Goal: Information Seeking & Learning: Find specific fact

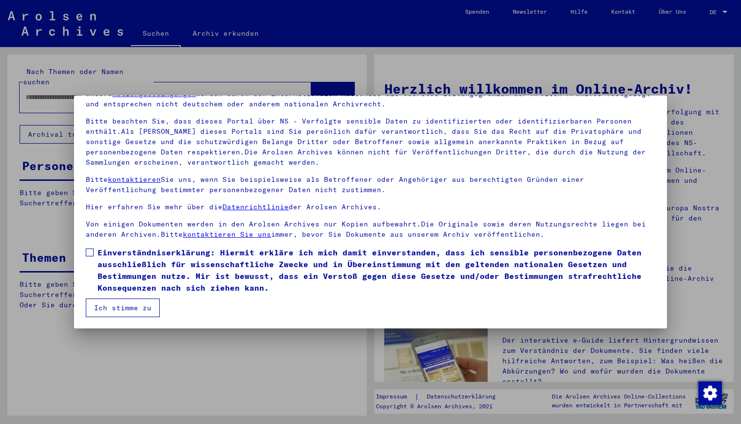
scroll to position [51, 0]
click at [94, 252] on label "Einverständniserklärung: Hiermit erkläre ich mich damit einverstanden, dass ich…" at bounding box center [371, 270] width 570 height 47
click at [137, 312] on button "Ich stimme zu" at bounding box center [123, 308] width 74 height 19
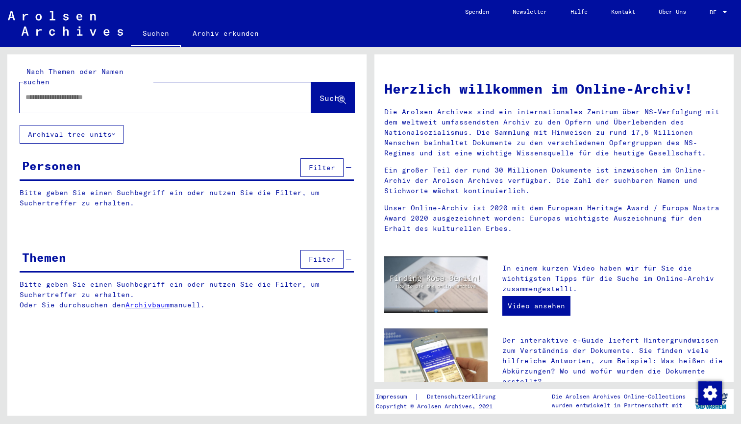
click at [71, 92] on input "text" at bounding box center [153, 97] width 256 height 10
click at [26, 92] on input "*****" at bounding box center [153, 97] width 256 height 10
click at [317, 95] on button "Suche" at bounding box center [332, 97] width 43 height 30
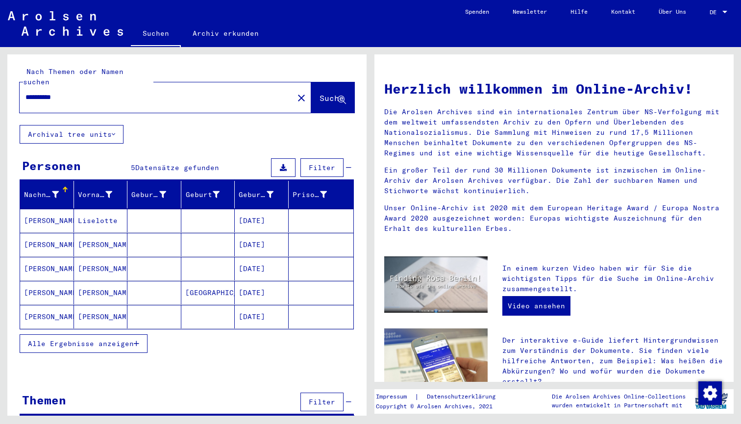
click at [120, 339] on span "Alle Ergebnisse anzeigen" at bounding box center [81, 343] width 106 height 9
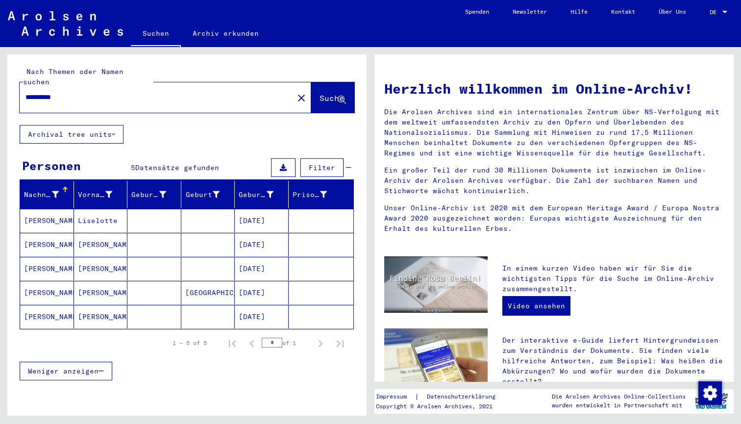
click at [148, 233] on mat-cell at bounding box center [154, 245] width 54 height 24
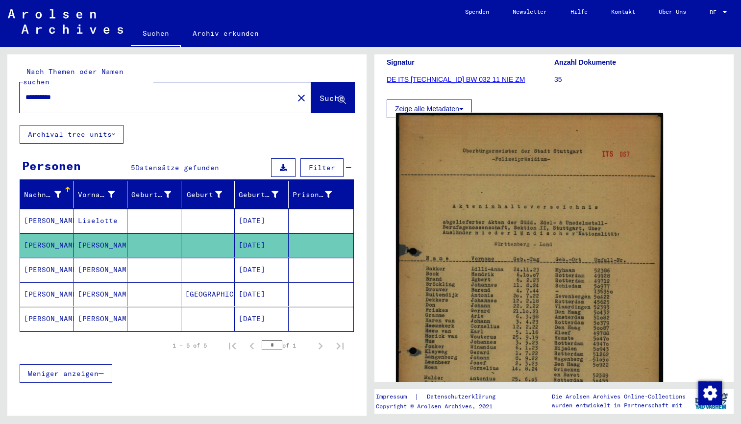
scroll to position [137, 0]
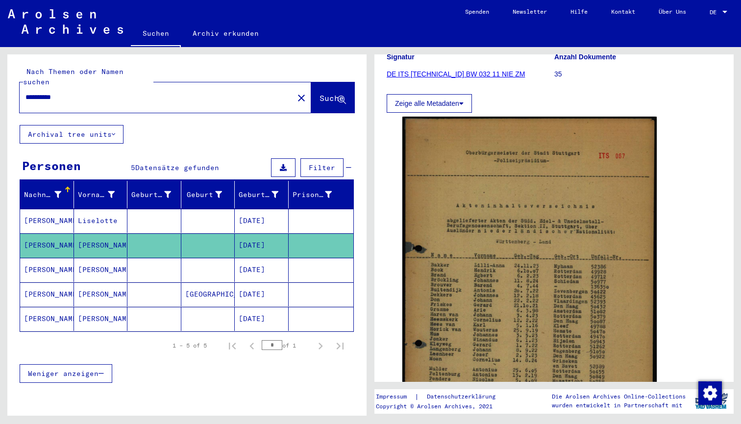
click at [149, 283] on mat-cell at bounding box center [154, 294] width 54 height 24
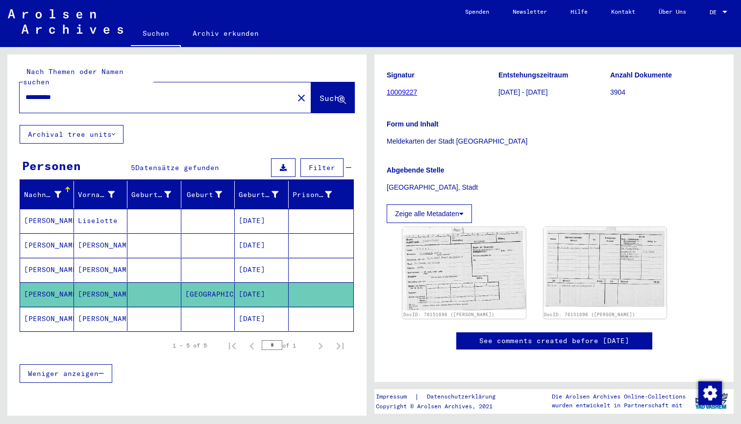
click at [49, 92] on input "**********" at bounding box center [156, 97] width 262 height 10
drag, startPoint x: 47, startPoint y: 85, endPoint x: 13, endPoint y: 85, distance: 33.8
click at [13, 85] on div "**********" at bounding box center [186, 89] width 359 height 71
type input "*****"
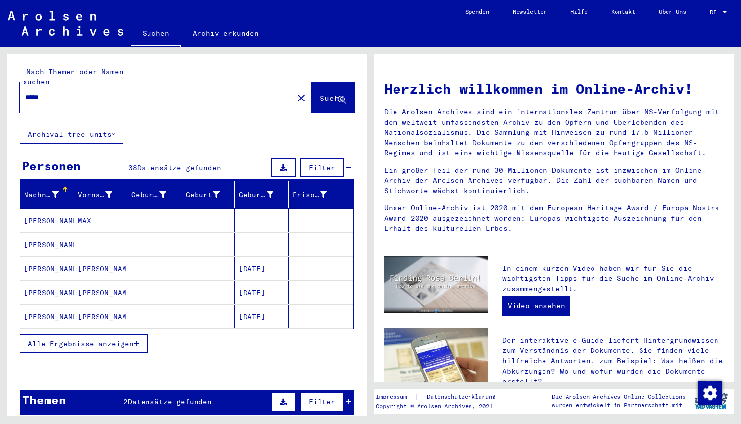
click at [120, 339] on span "Alle Ergebnisse anzeigen" at bounding box center [81, 343] width 106 height 9
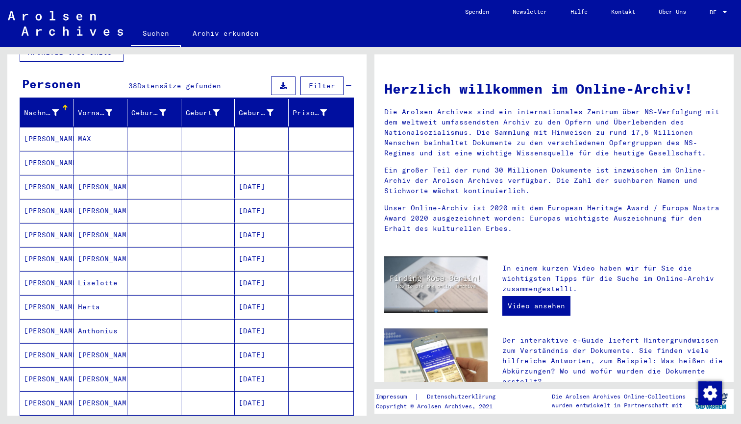
scroll to position [80, 0]
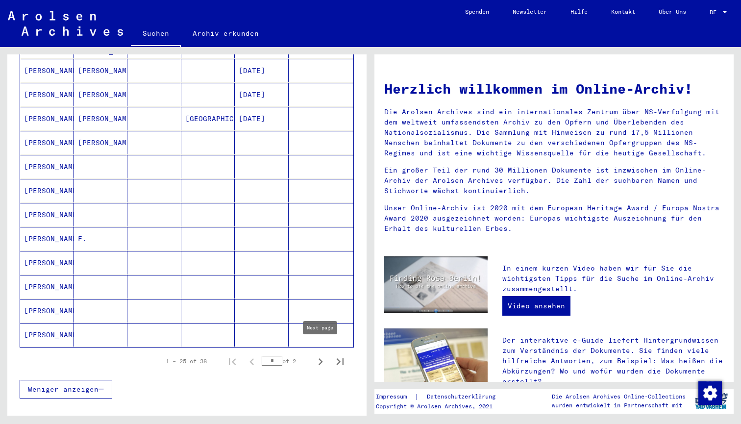
click at [324, 355] on icon "Next page" at bounding box center [321, 362] width 14 height 14
type input "*"
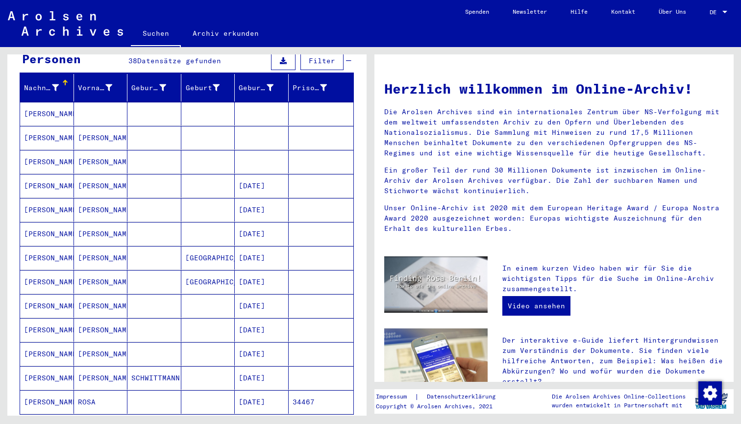
scroll to position [101, 0]
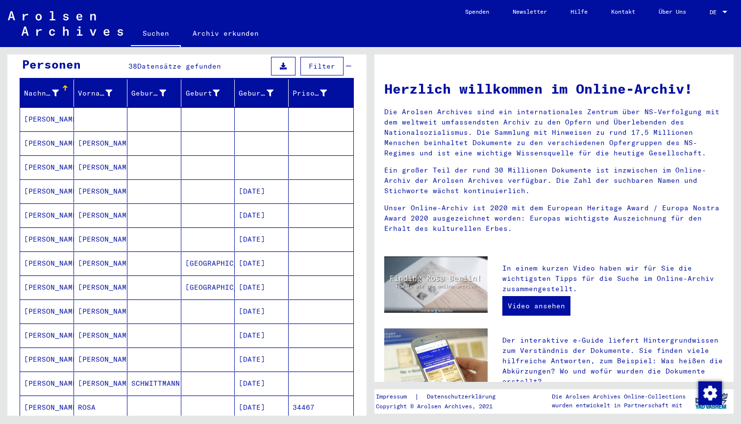
click at [153, 348] on mat-cell at bounding box center [154, 360] width 54 height 24
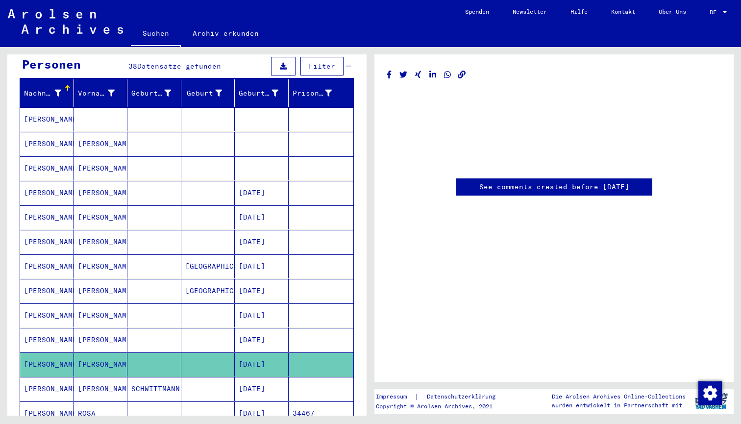
click at [142, 328] on mat-cell at bounding box center [154, 340] width 54 height 24
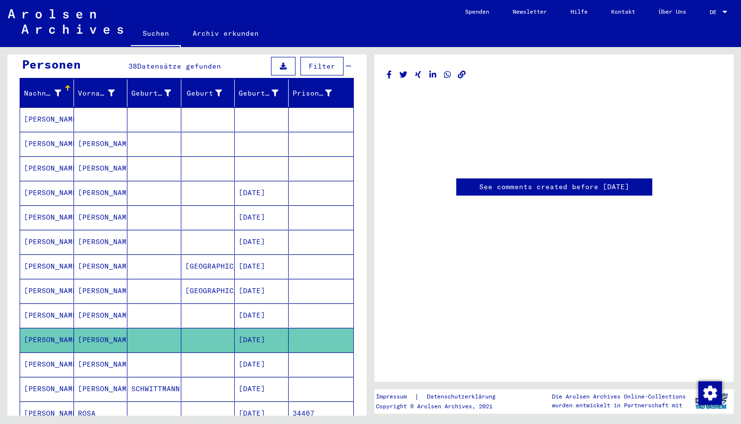
click at [107, 258] on mat-cell "[PERSON_NAME]" at bounding box center [101, 266] width 54 height 24
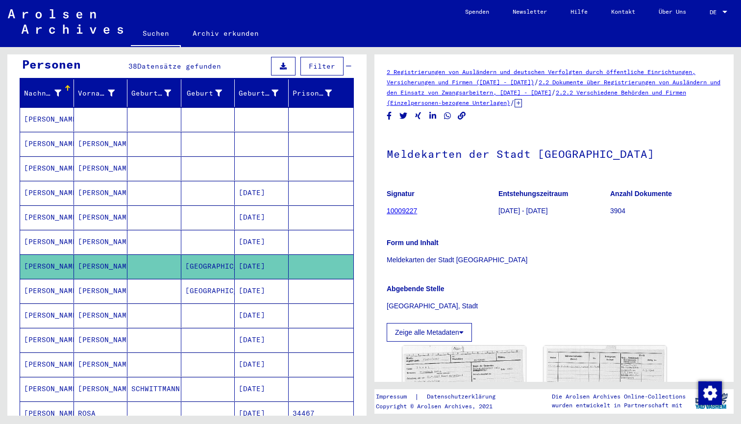
click at [108, 356] on mat-cell "[PERSON_NAME]" at bounding box center [101, 365] width 54 height 24
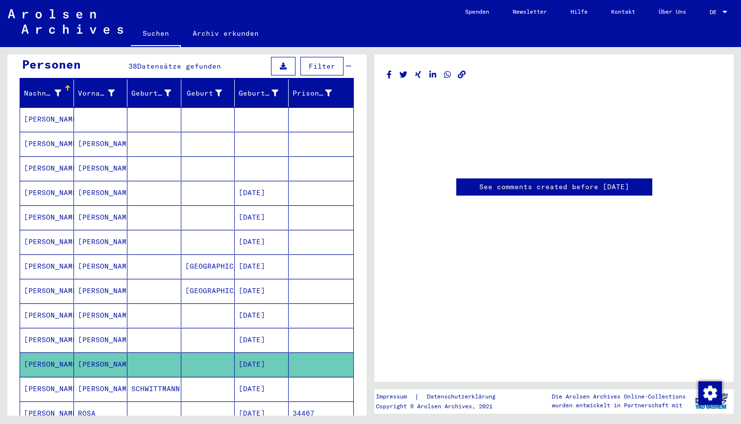
click at [489, 187] on link "See comments created before [DATE]" at bounding box center [554, 187] width 150 height 10
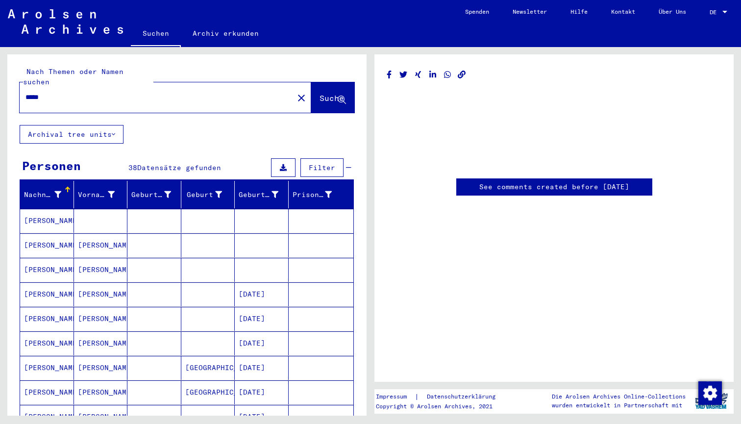
click at [117, 212] on mat-cell at bounding box center [101, 221] width 54 height 24
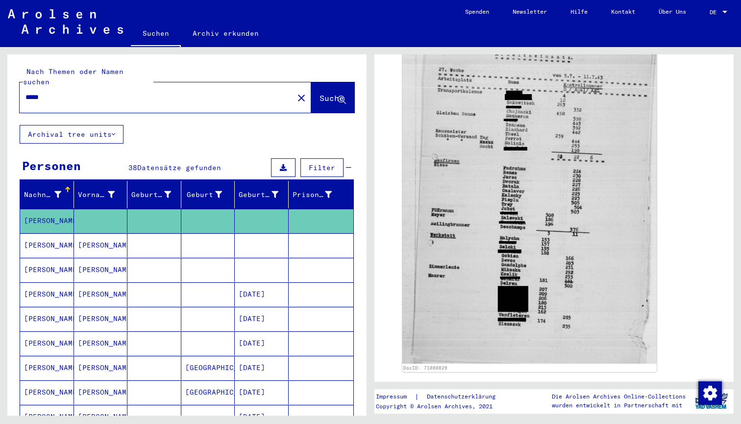
click at [57, 86] on div "*****" at bounding box center [154, 97] width 268 height 22
click at [57, 92] on input "*****" at bounding box center [156, 97] width 262 height 10
drag, startPoint x: 60, startPoint y: 88, endPoint x: 0, endPoint y: 85, distance: 60.4
click at [0, 85] on div "Nach Themen oder Namen suchen ***** close Suche Archival tree units Personen 38…" at bounding box center [185, 231] width 371 height 369
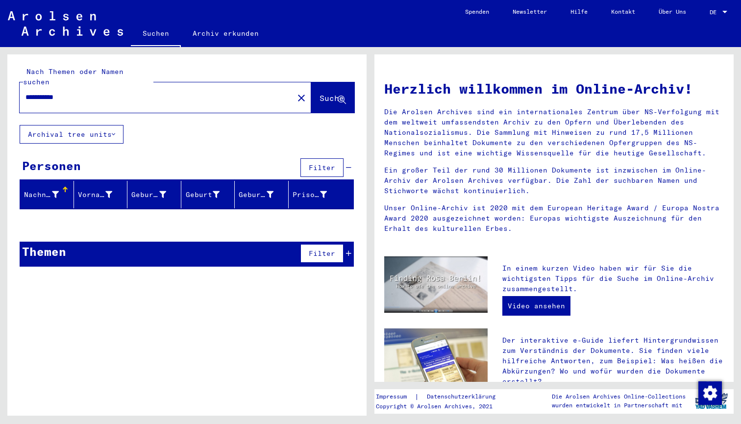
drag, startPoint x: 46, startPoint y: 87, endPoint x: 11, endPoint y: 84, distance: 34.9
click at [11, 86] on div "**********" at bounding box center [186, 89] width 359 height 71
type input "******"
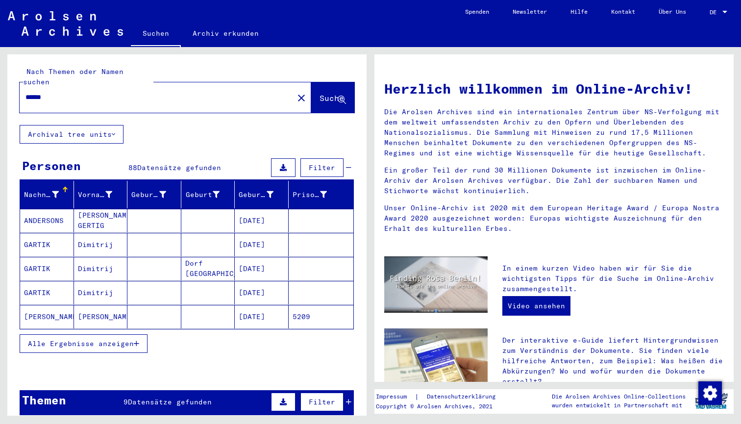
click at [100, 339] on span "Alle Ergebnisse anzeigen" at bounding box center [81, 343] width 106 height 9
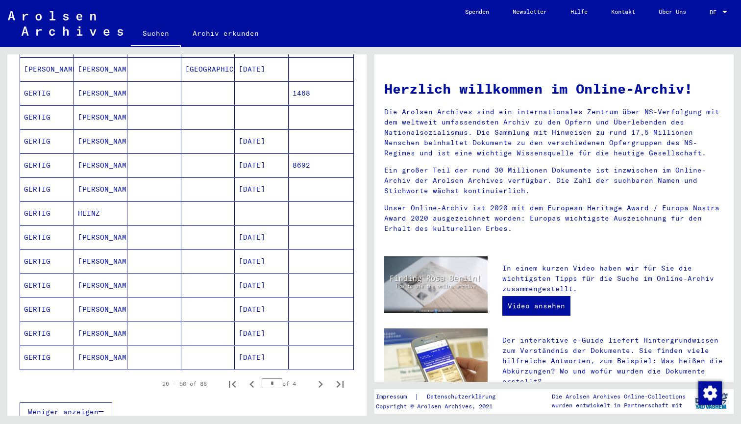
scroll to position [441, 0]
click at [253, 379] on icon "Previous page" at bounding box center [252, 382] width 4 height 7
type input "*"
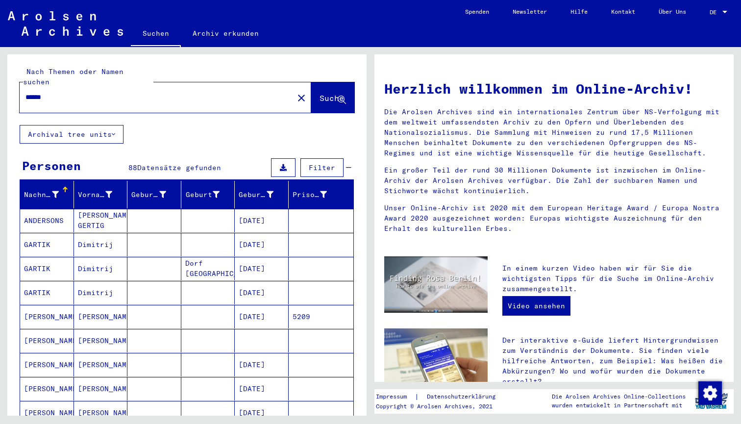
scroll to position [0, 0]
click at [63, 92] on input "******" at bounding box center [153, 97] width 256 height 10
drag, startPoint x: 63, startPoint y: 88, endPoint x: 25, endPoint y: 88, distance: 38.2
click at [25, 88] on div "******" at bounding box center [151, 97] width 262 height 22
click at [27, 92] on input "******" at bounding box center [153, 97] width 256 height 10
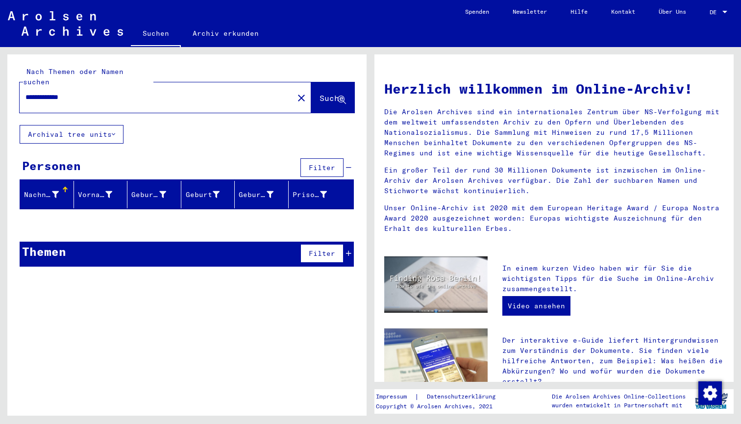
click at [40, 92] on input "**********" at bounding box center [153, 97] width 256 height 10
click at [37, 92] on input "**********" at bounding box center [153, 97] width 256 height 10
type input "******"
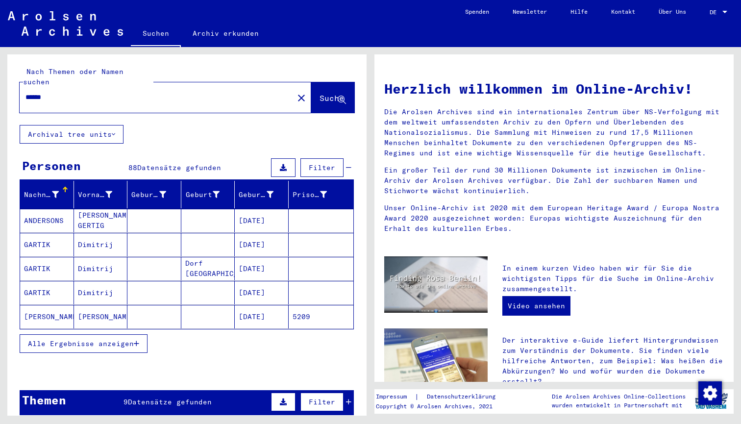
click at [123, 339] on span "Alle Ergebnisse anzeigen" at bounding box center [81, 343] width 106 height 9
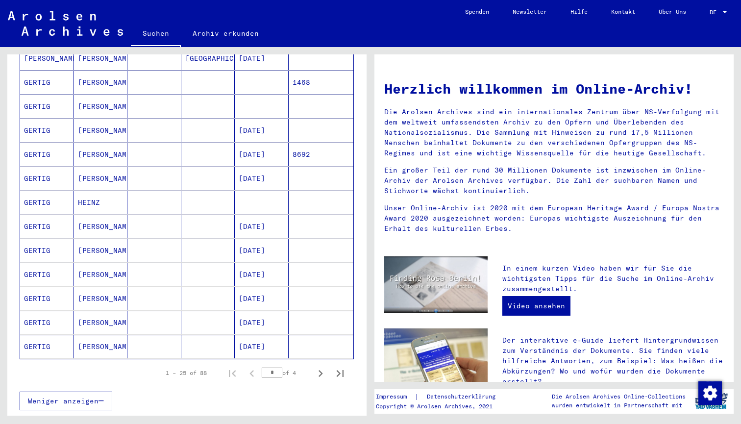
scroll to position [454, 0]
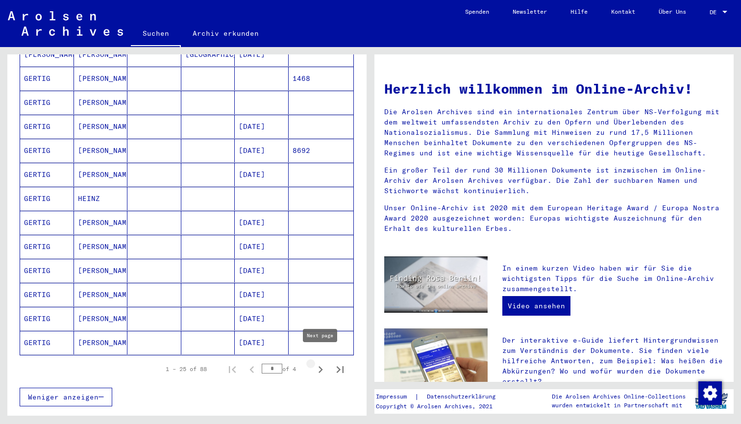
click at [320, 363] on icon "Next page" at bounding box center [321, 370] width 14 height 14
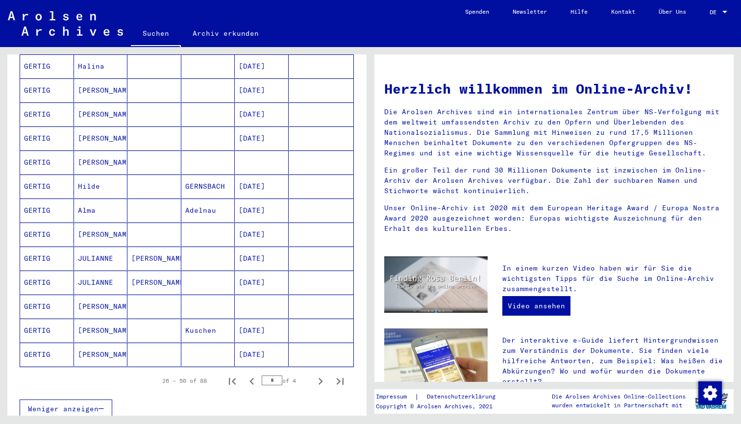
scroll to position [444, 0]
click at [321, 377] on icon "Next page" at bounding box center [321, 380] width 4 height 7
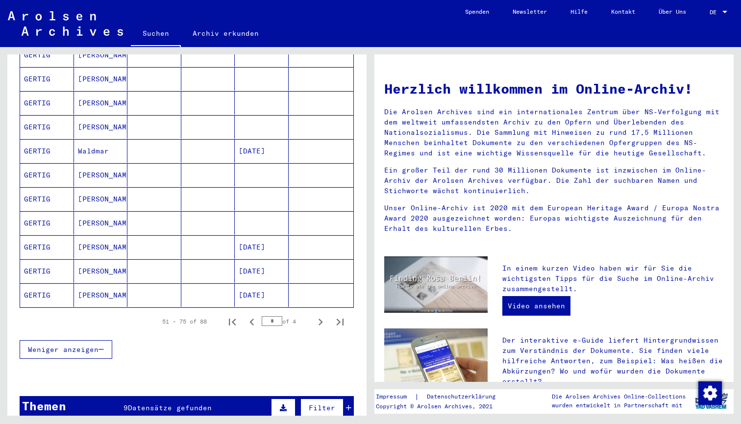
scroll to position [504, 0]
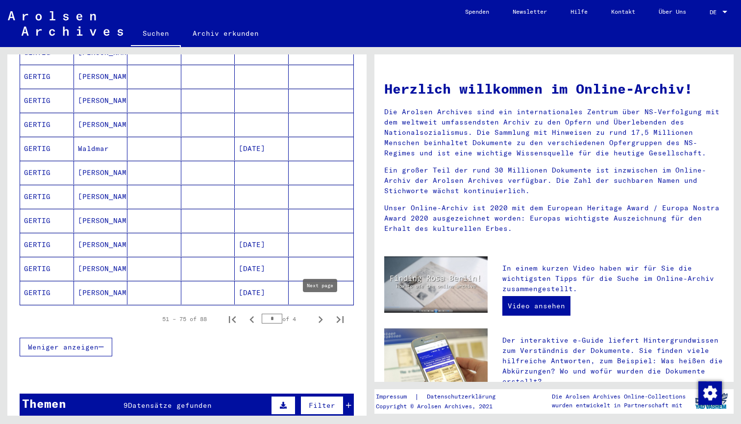
click at [320, 316] on icon "Next page" at bounding box center [321, 319] width 4 height 7
type input "*"
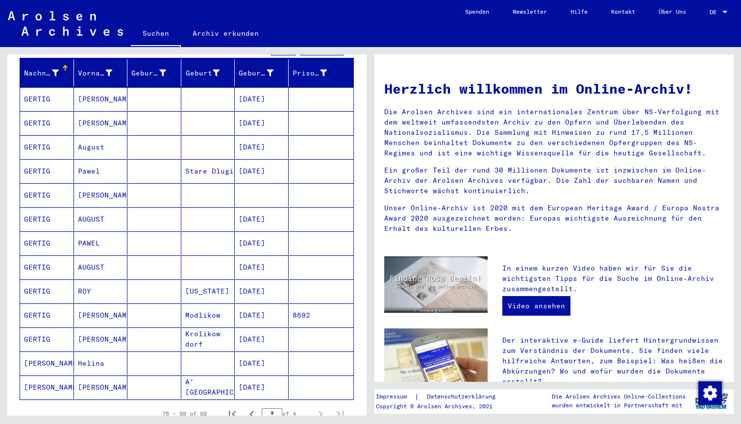
scroll to position [117, 0]
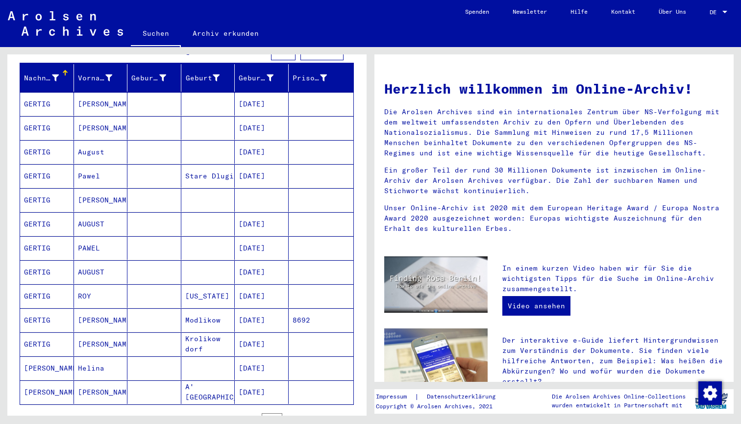
click at [154, 147] on mat-cell at bounding box center [154, 152] width 54 height 24
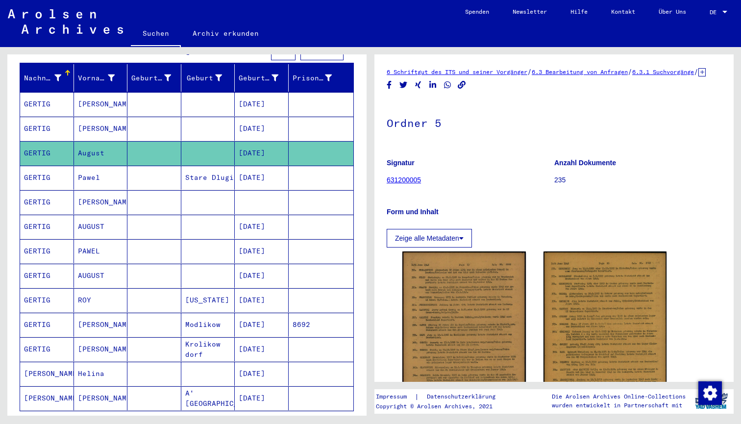
click at [138, 221] on mat-cell at bounding box center [154, 227] width 54 height 24
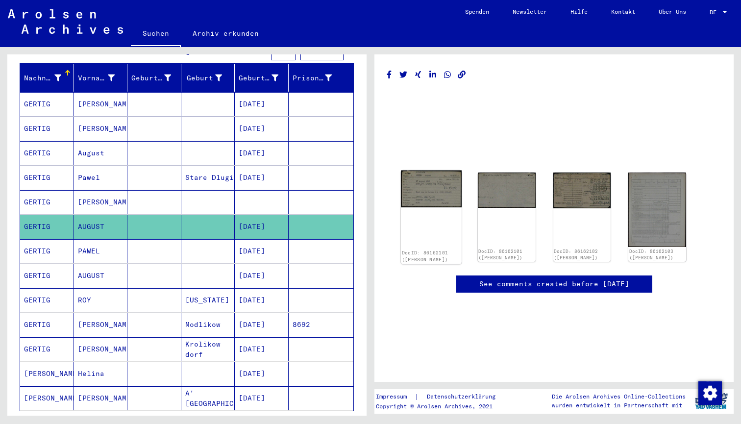
click at [433, 196] on img at bounding box center [431, 189] width 61 height 37
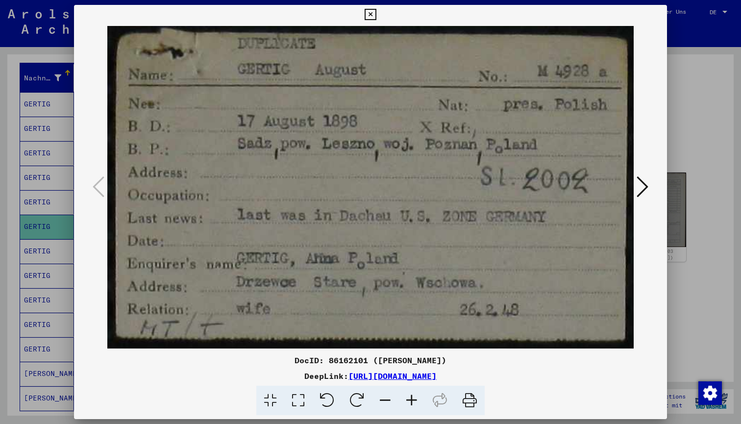
click at [641, 190] on icon at bounding box center [643, 187] width 12 height 24
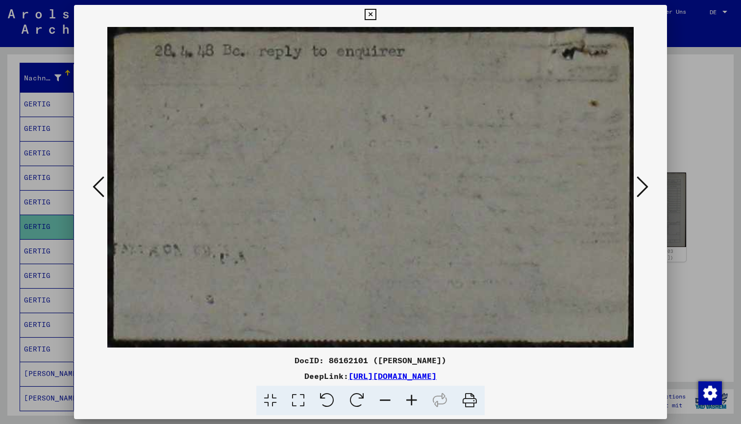
click at [641, 190] on icon at bounding box center [643, 187] width 12 height 24
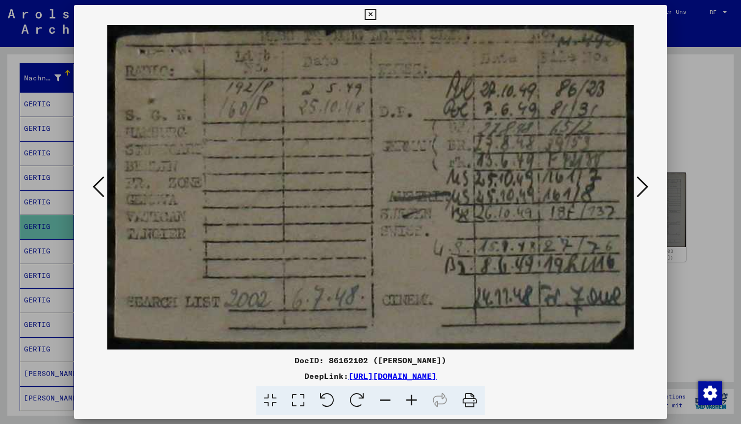
click at [642, 187] on icon at bounding box center [643, 187] width 12 height 24
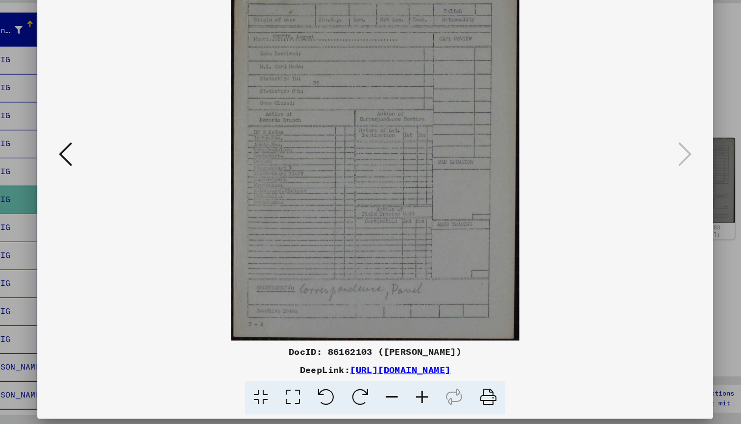
click at [631, 107] on div at bounding box center [370, 212] width 741 height 424
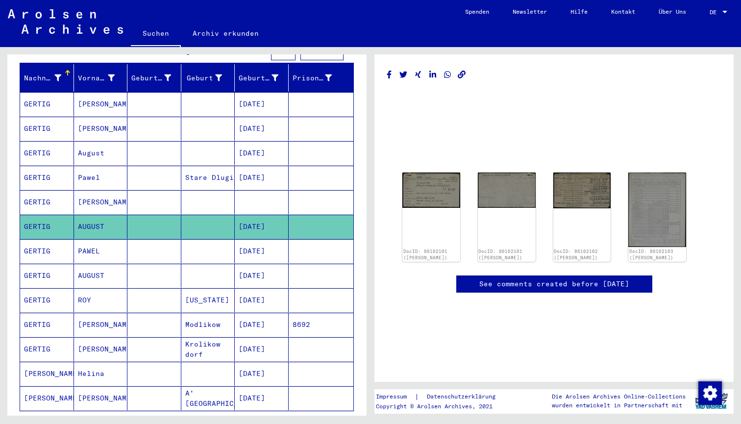
click at [107, 288] on mat-cell "ROY" at bounding box center [101, 300] width 54 height 24
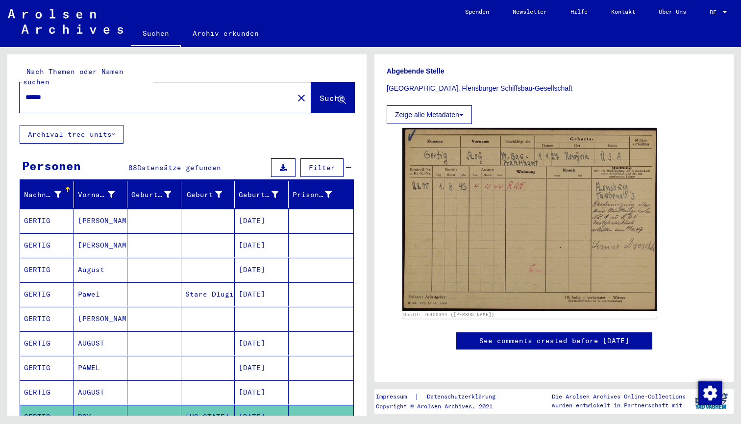
drag, startPoint x: 53, startPoint y: 88, endPoint x: 9, endPoint y: 87, distance: 43.6
click at [9, 87] on div "Nach Themen oder Namen suchen ****** close Suche" at bounding box center [186, 89] width 359 height 71
type input "*********"
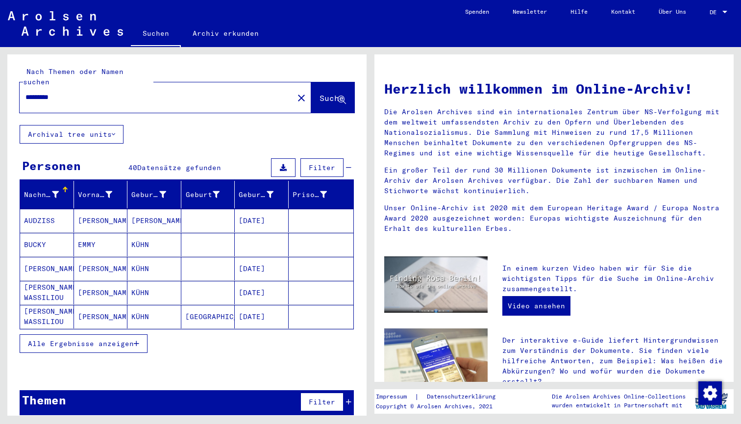
click at [114, 339] on span "Alle Ergebnisse anzeigen" at bounding box center [81, 343] width 106 height 9
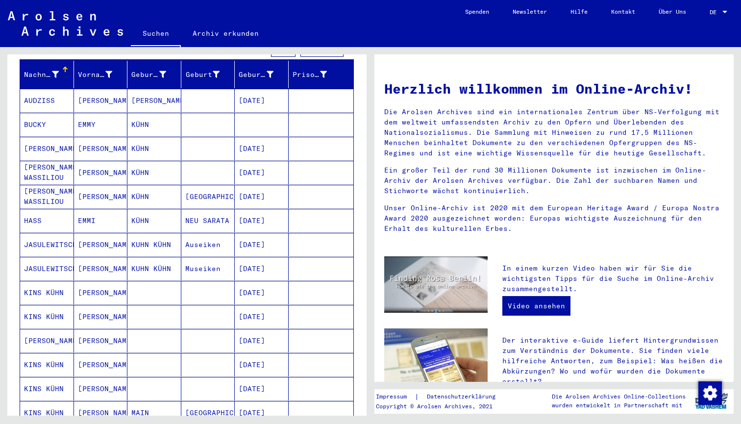
scroll to position [98, 0]
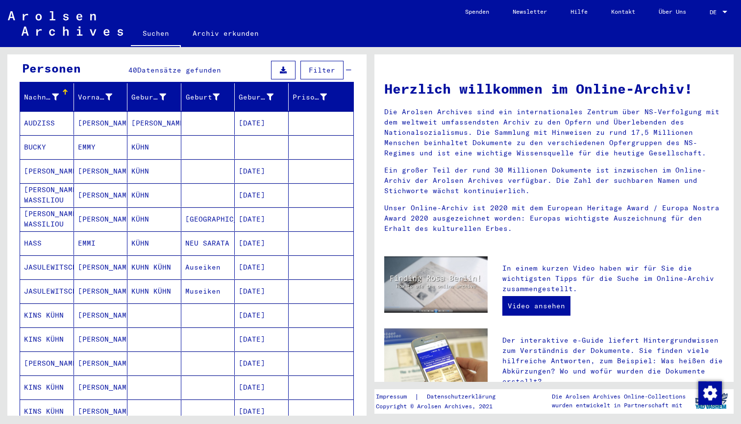
click at [48, 92] on div "Nachname" at bounding box center [41, 97] width 35 height 10
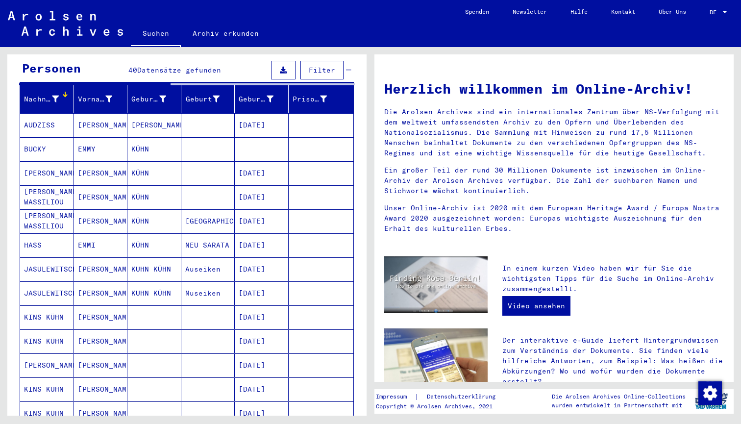
scroll to position [27, 0]
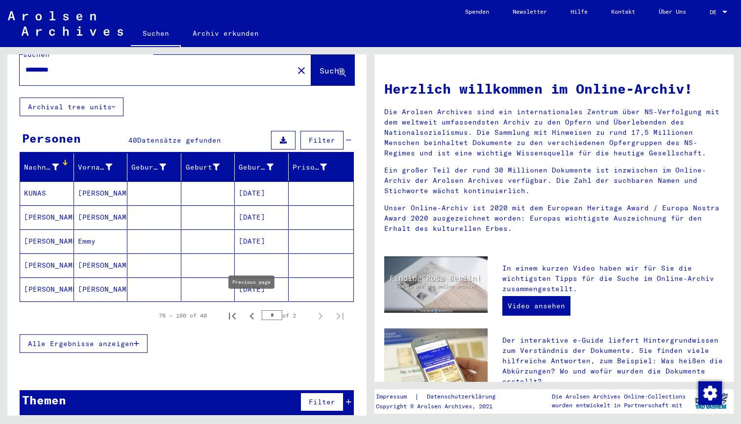
drag, startPoint x: 274, startPoint y: 306, endPoint x: 242, endPoint y: 306, distance: 32.4
click at [242, 306] on div "76 – 100 of 40 * of 2" at bounding box center [248, 316] width 203 height 20
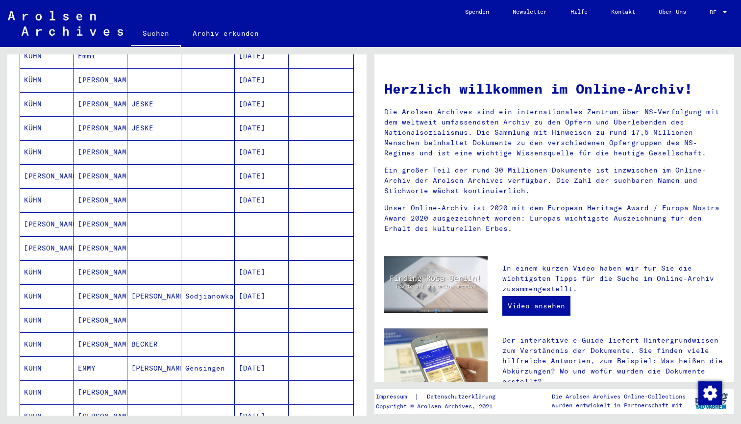
scroll to position [337, 0]
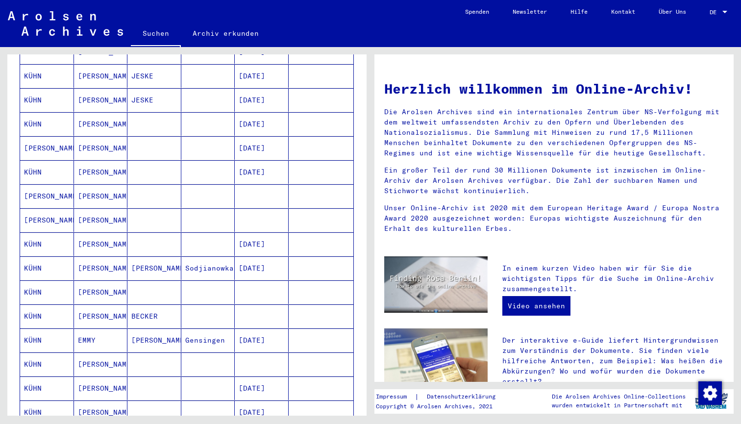
click at [105, 310] on mat-cell "[PERSON_NAME]" at bounding box center [101, 316] width 54 height 24
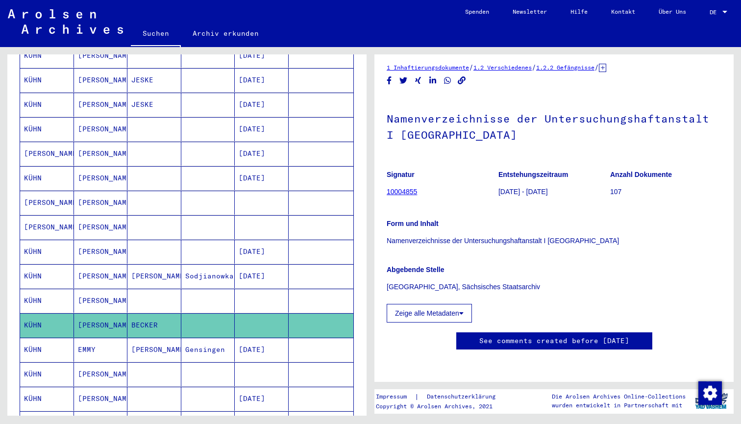
scroll to position [78, 0]
click at [159, 294] on mat-cell at bounding box center [154, 301] width 54 height 24
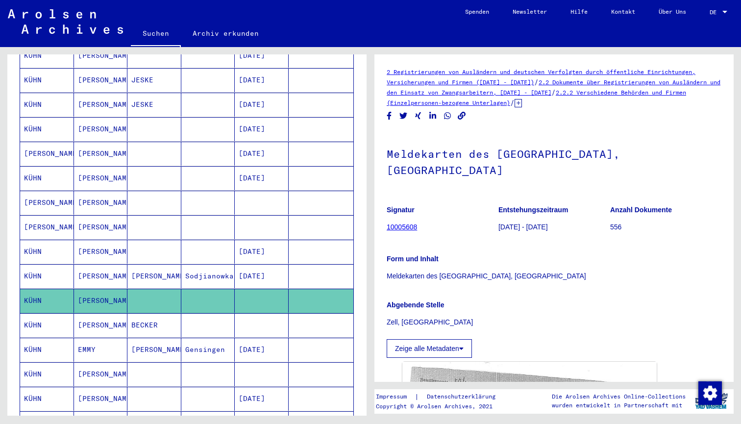
click at [142, 242] on mat-cell at bounding box center [154, 252] width 54 height 24
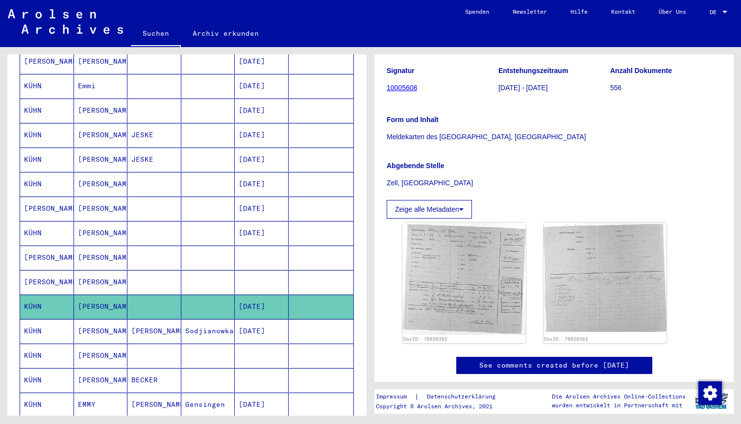
scroll to position [273, 0]
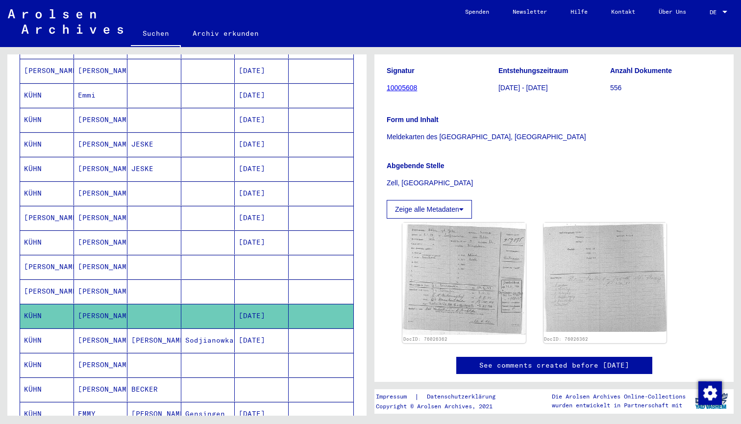
click at [165, 206] on mat-cell at bounding box center [154, 218] width 54 height 24
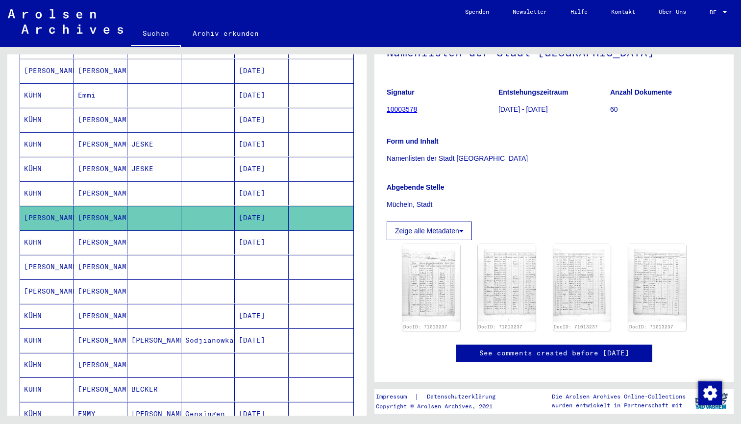
scroll to position [169, 0]
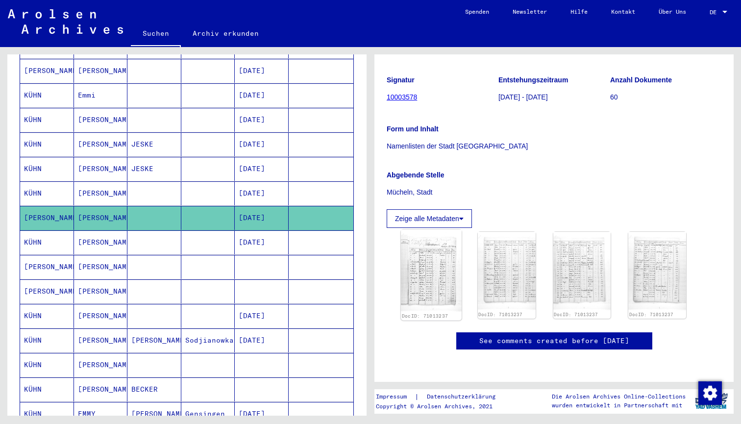
click at [442, 242] on img at bounding box center [431, 271] width 61 height 82
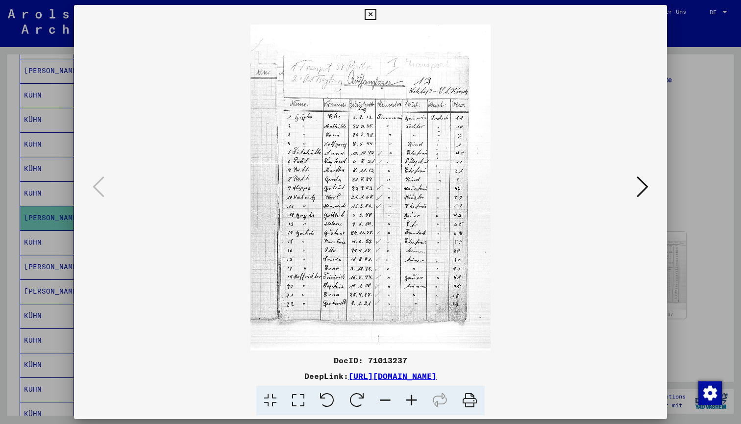
click at [37, 119] on div at bounding box center [370, 212] width 741 height 424
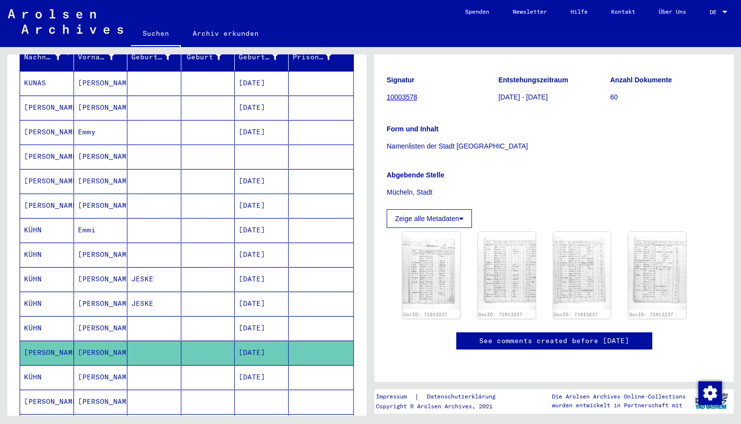
scroll to position [132, 0]
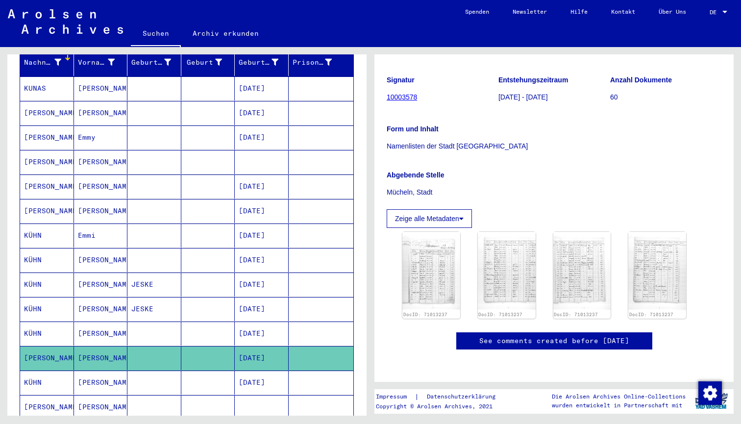
click at [195, 199] on mat-cell at bounding box center [208, 211] width 54 height 24
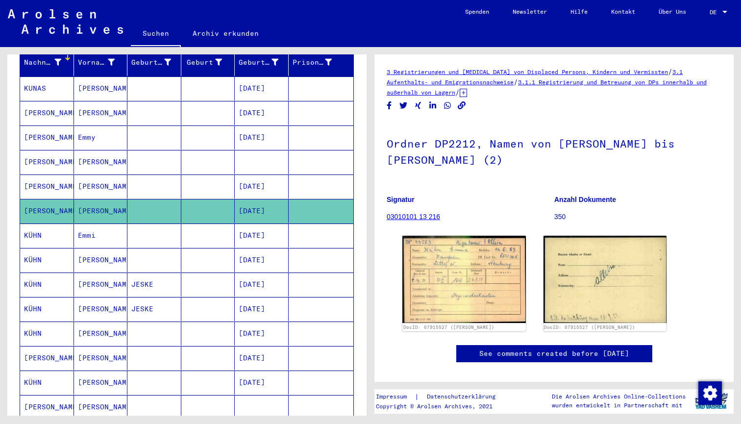
click at [117, 176] on mat-cell "[PERSON_NAME]" at bounding box center [101, 187] width 54 height 24
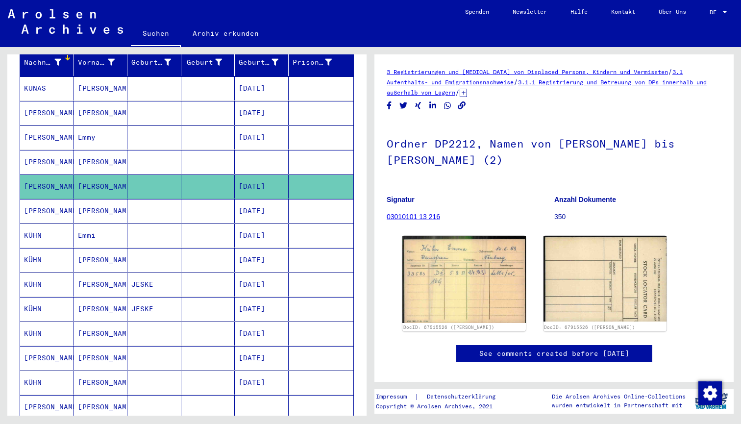
click at [113, 155] on mat-cell "[PERSON_NAME]" at bounding box center [101, 162] width 54 height 24
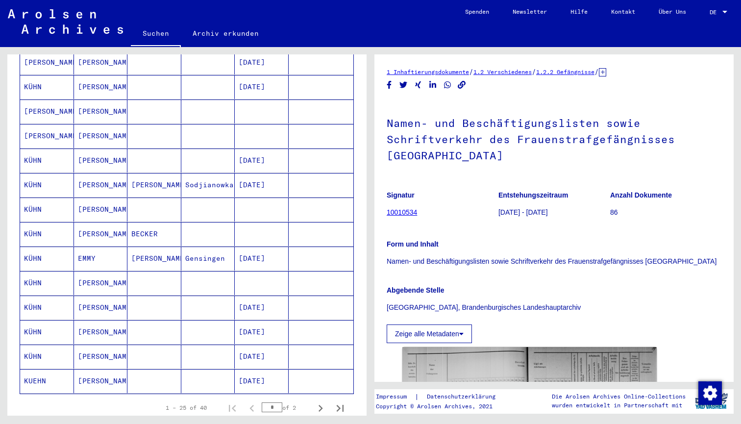
scroll to position [487, 0]
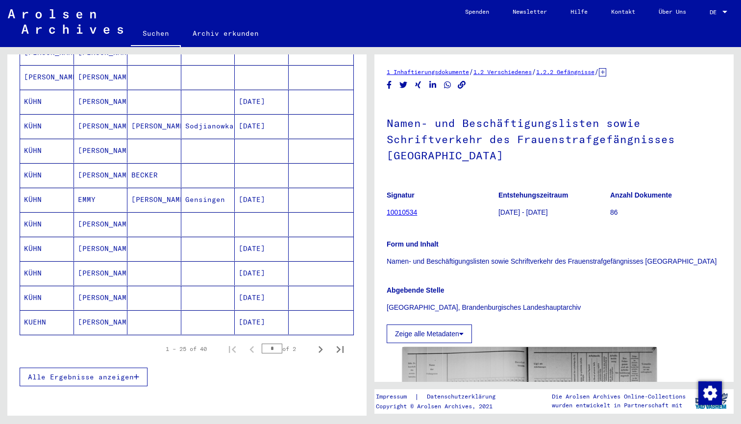
click at [188, 293] on mat-cell at bounding box center [208, 298] width 54 height 24
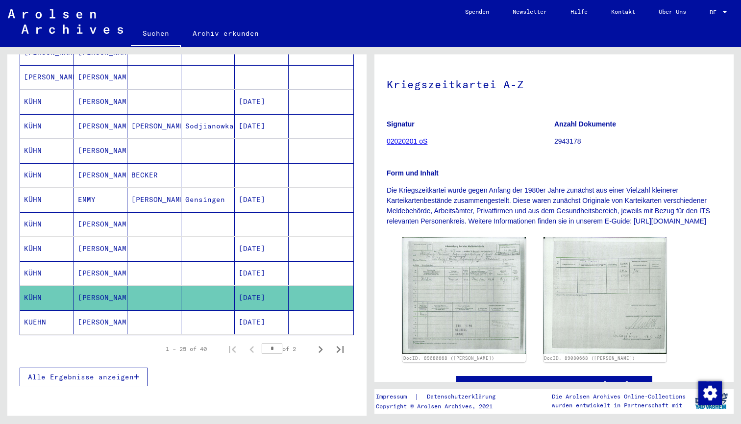
scroll to position [133, 0]
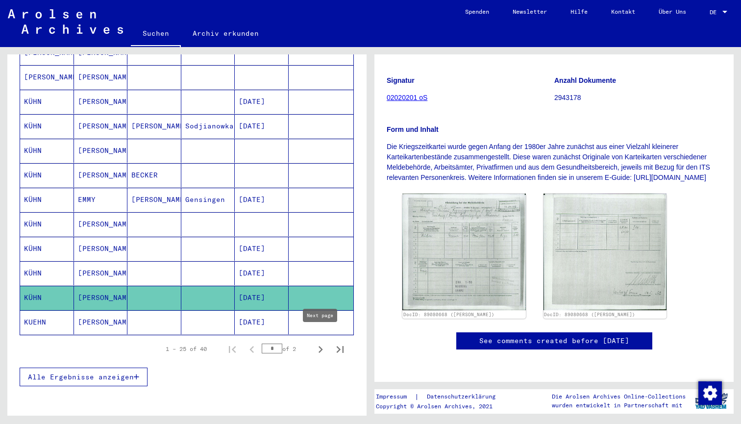
click at [320, 346] on icon "Next page" at bounding box center [321, 349] width 4 height 7
type input "*"
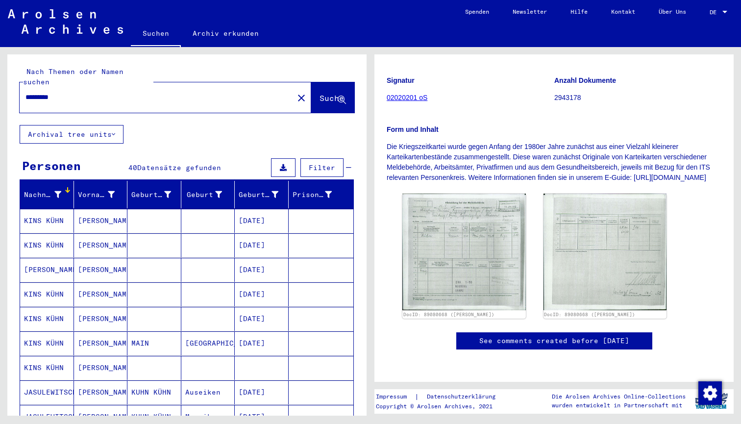
scroll to position [0, 0]
drag, startPoint x: 64, startPoint y: 90, endPoint x: 0, endPoint y: 89, distance: 63.7
click at [0, 90] on div "Nach Themen oder Namen suchen ********* close Suche Archival tree units Persone…" at bounding box center [185, 231] width 371 height 369
click at [324, 93] on span "Suche" at bounding box center [332, 98] width 25 height 10
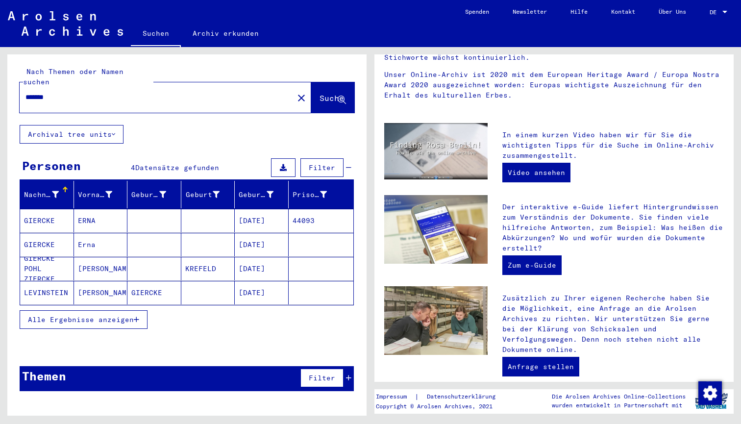
click at [155, 212] on mat-cell at bounding box center [154, 221] width 54 height 24
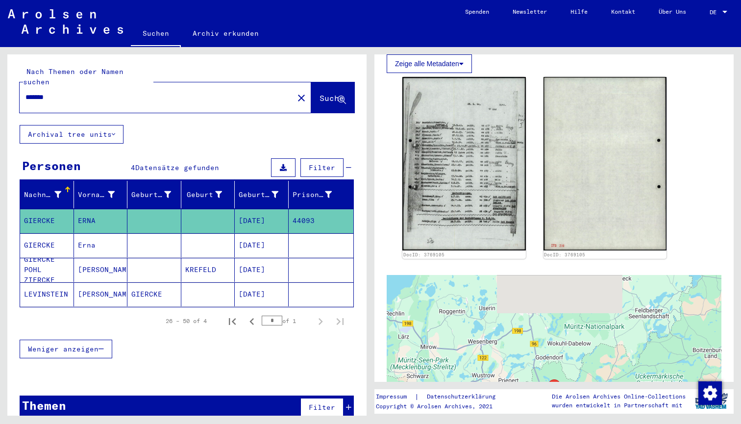
scroll to position [283, 0]
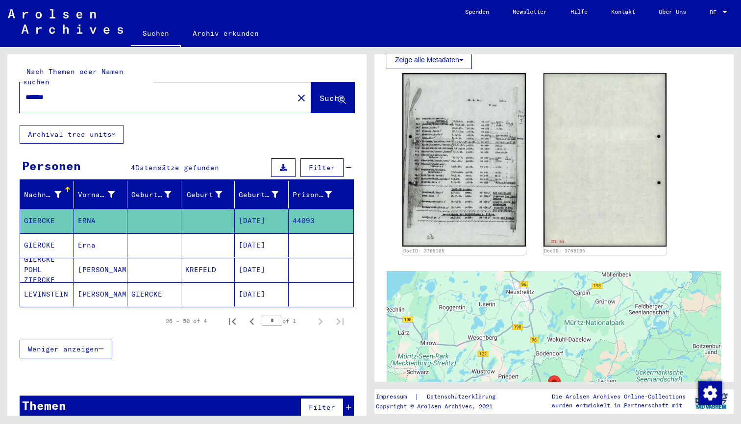
click at [110, 234] on mat-cell "Erna" at bounding box center [101, 245] width 54 height 24
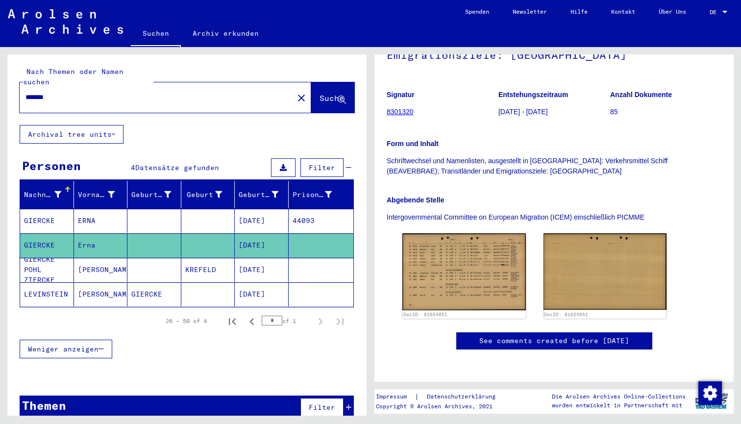
scroll to position [173, 0]
click at [168, 282] on mat-cell "GIERCKE" at bounding box center [154, 294] width 54 height 24
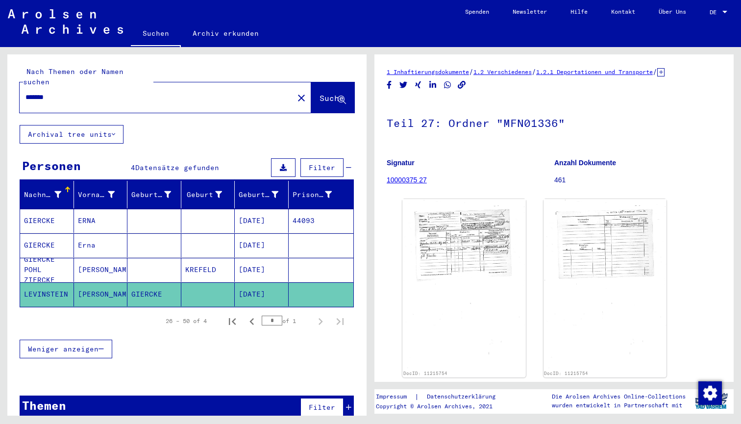
drag, startPoint x: 59, startPoint y: 85, endPoint x: 0, endPoint y: 83, distance: 58.9
click at [0, 83] on div "Nach Themen oder Namen suchen ******* close Suche Archival tree units Personen …" at bounding box center [185, 231] width 371 height 369
type input "*******"
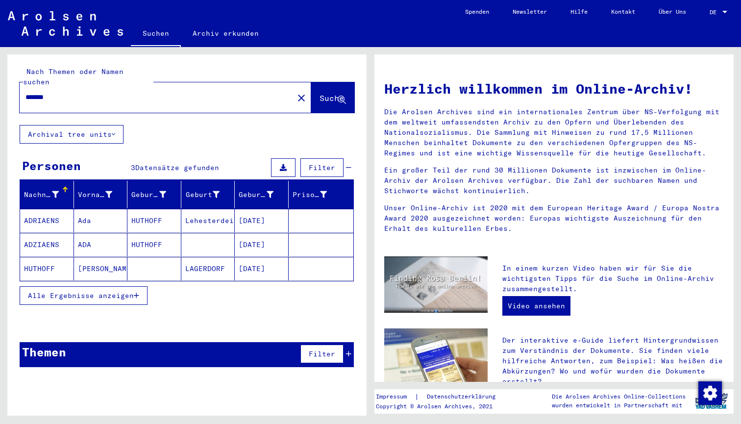
click at [117, 291] on button "Alle Ergebnisse anzeigen" at bounding box center [84, 295] width 128 height 19
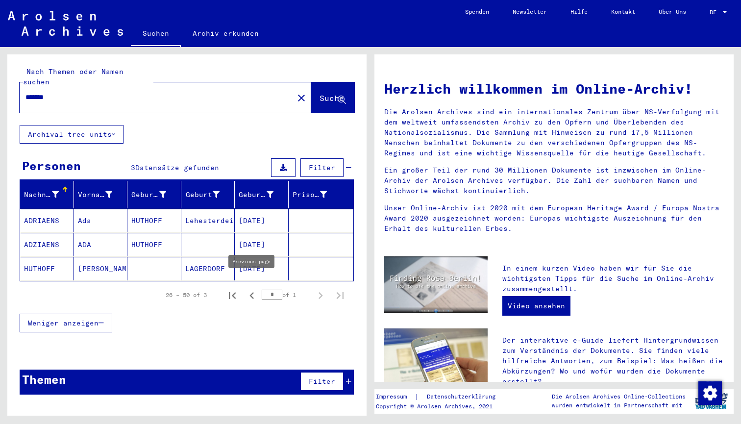
click at [255, 289] on icon "Previous page" at bounding box center [252, 296] width 14 height 14
type input "*"
click at [71, 86] on div "*******" at bounding box center [151, 97] width 262 height 22
click at [73, 92] on input "*******" at bounding box center [153, 97] width 256 height 10
drag, startPoint x: 75, startPoint y: 88, endPoint x: 12, endPoint y: 88, distance: 62.8
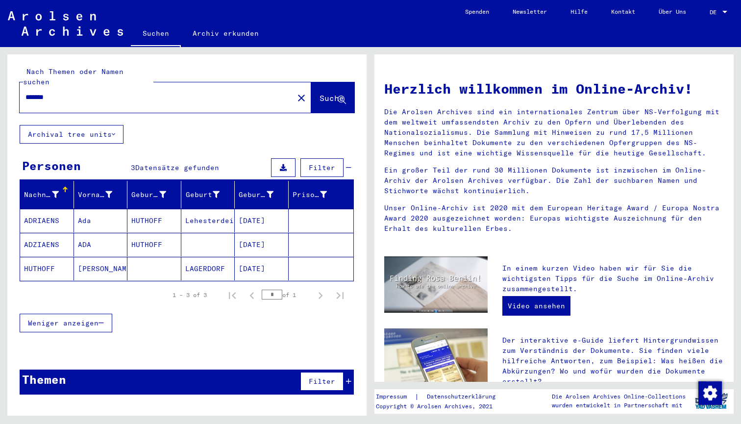
click at [12, 88] on div "Nach Themen oder Namen suchen ******* close Suche" at bounding box center [186, 89] width 359 height 71
type input "***"
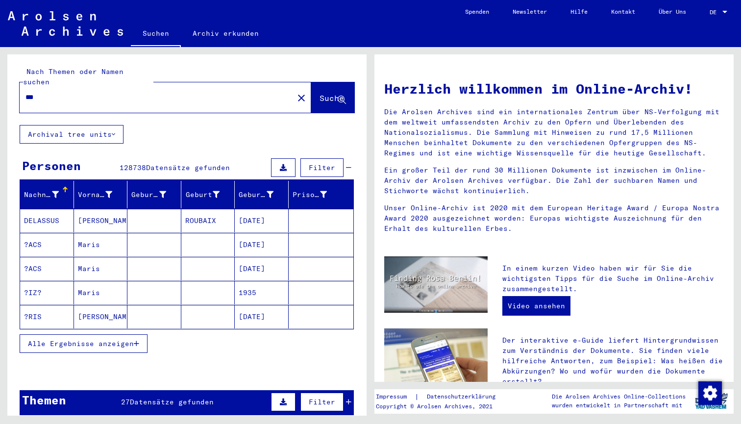
click at [48, 190] on div "Nachname" at bounding box center [41, 195] width 35 height 10
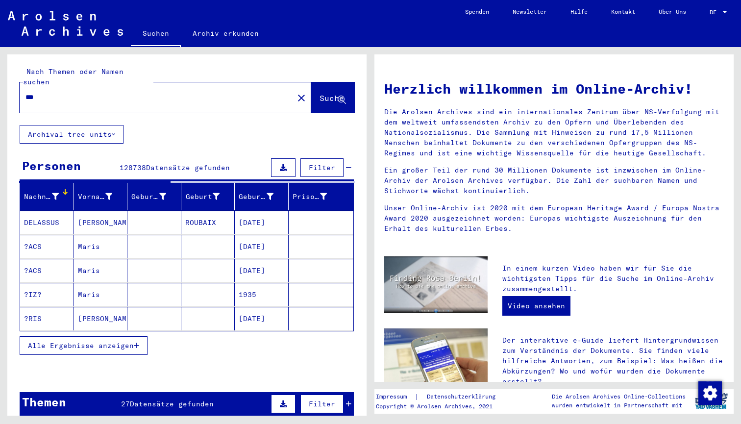
click at [57, 193] on icon at bounding box center [55, 196] width 7 height 7
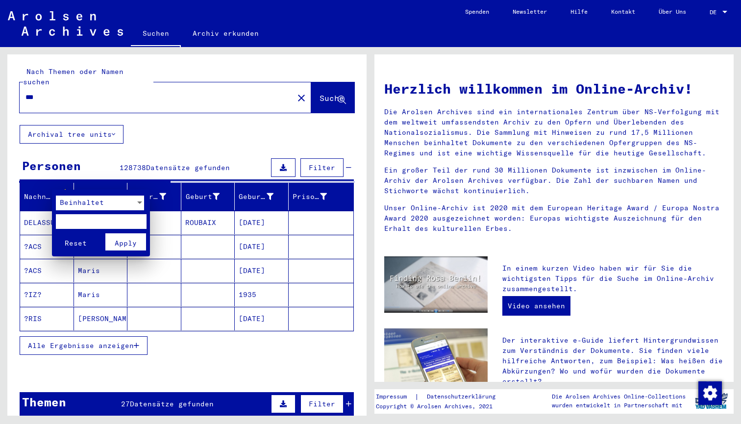
click at [83, 221] on input "text" at bounding box center [101, 221] width 91 height 15
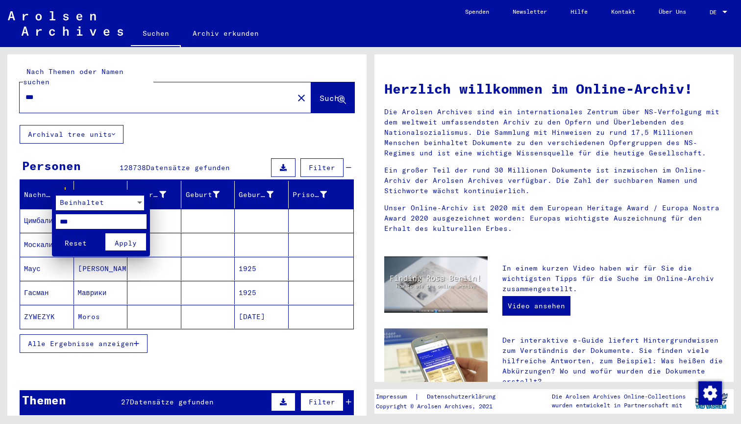
type input "***"
click at [129, 240] on span "Apply" at bounding box center [126, 243] width 22 height 9
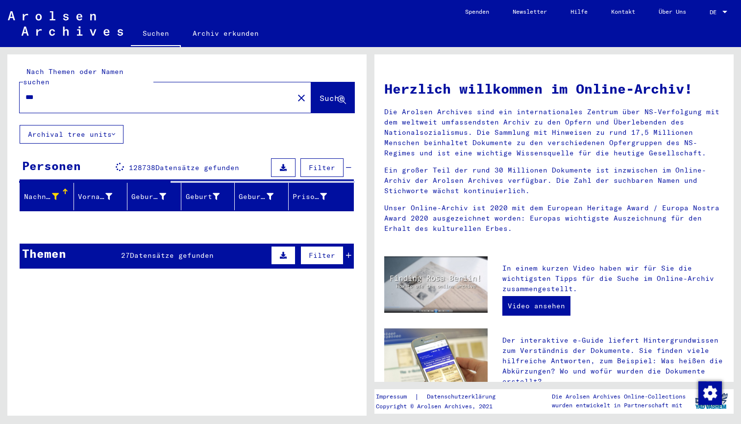
click at [56, 193] on icon at bounding box center [55, 196] width 7 height 7
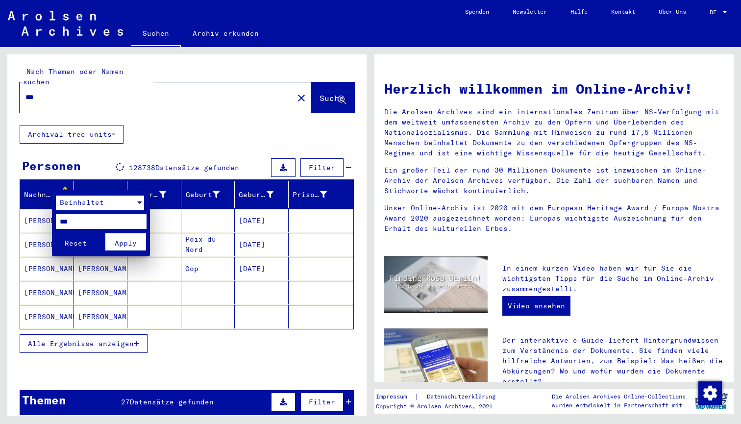
click at [105, 198] on div "Beinhaltet" at bounding box center [95, 203] width 79 height 15
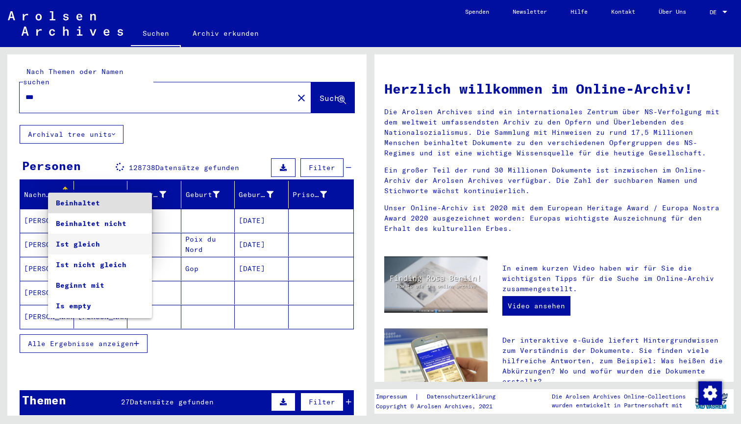
click at [116, 244] on span "Ist gleich" at bounding box center [100, 244] width 88 height 21
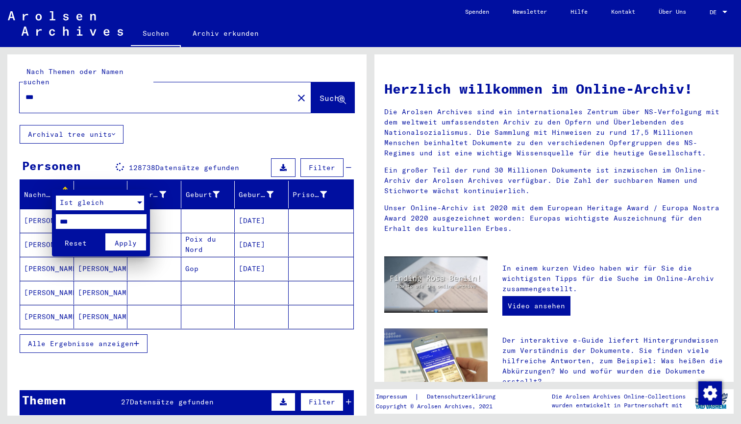
click at [120, 244] on span "Apply" at bounding box center [126, 243] width 22 height 9
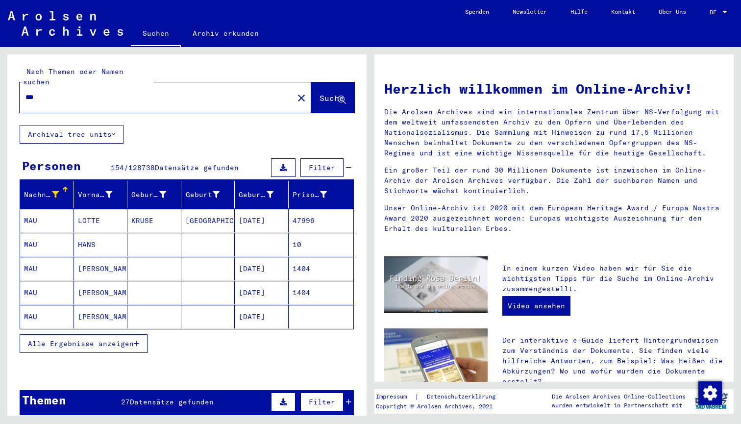
click at [129, 339] on span "Alle Ergebnisse anzeigen" at bounding box center [81, 343] width 106 height 9
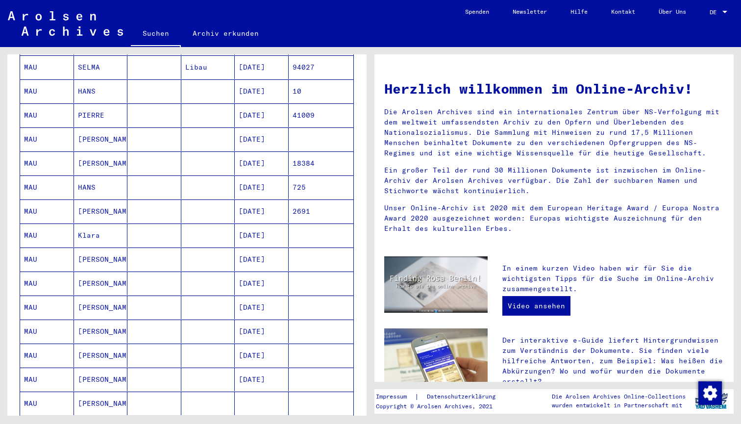
scroll to position [371, 0]
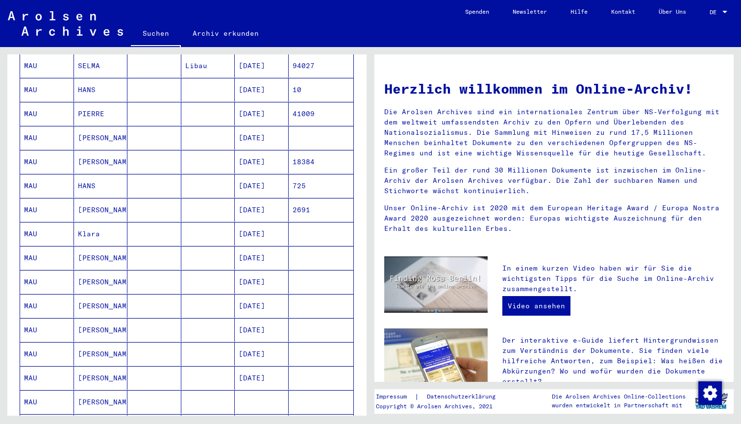
click at [107, 224] on mat-cell "Klara" at bounding box center [101, 234] width 54 height 24
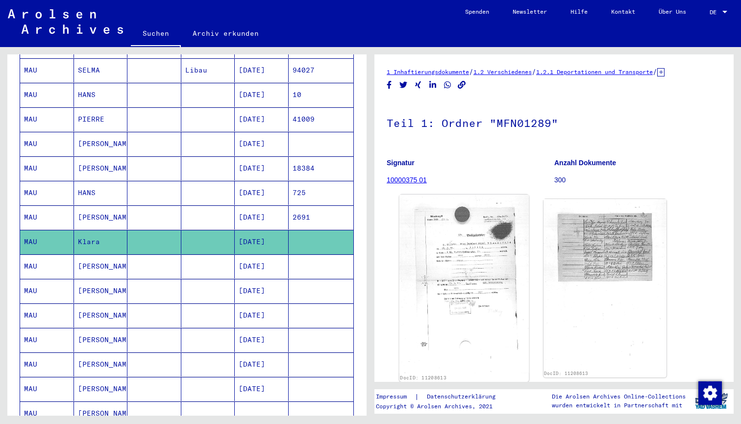
click at [468, 276] on img at bounding box center [464, 284] width 129 height 179
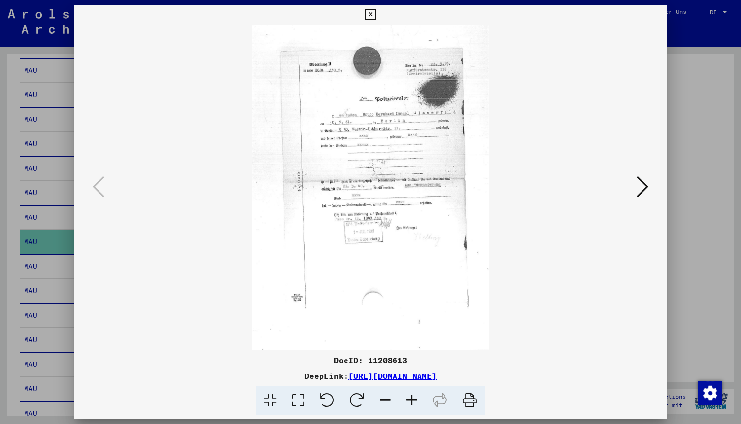
click at [644, 188] on icon at bounding box center [643, 187] width 12 height 24
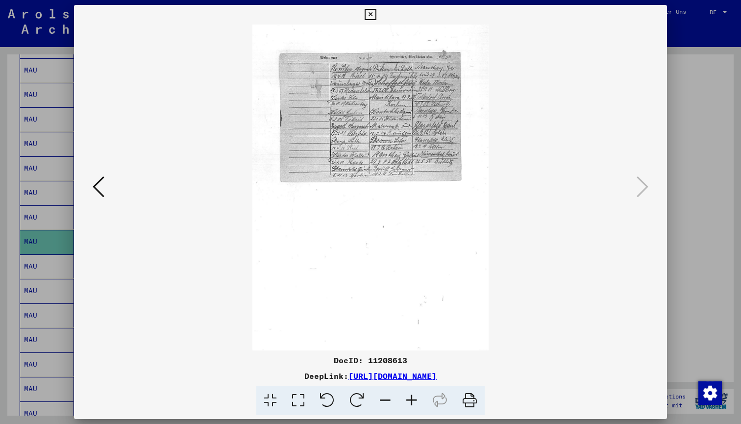
click at [705, 214] on div at bounding box center [370, 212] width 741 height 424
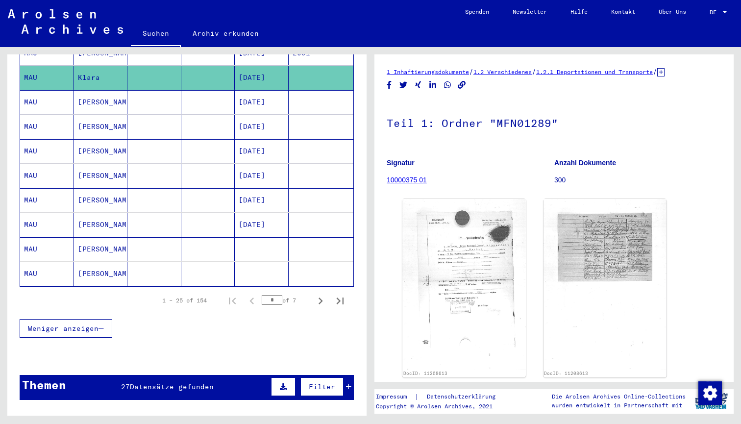
scroll to position [544, 0]
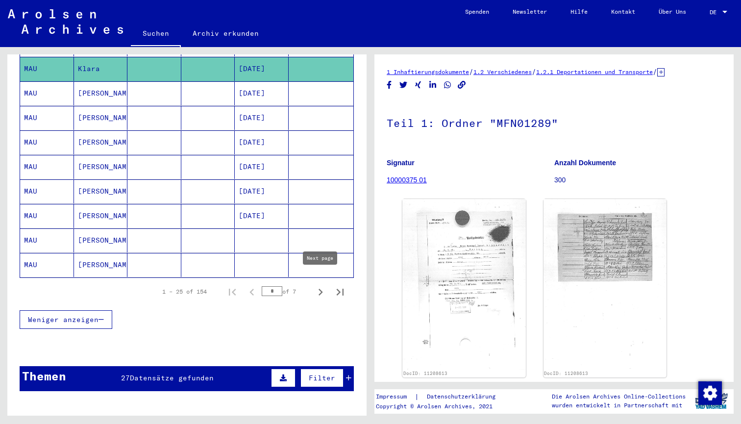
click at [321, 289] on icon "Next page" at bounding box center [321, 292] width 4 height 7
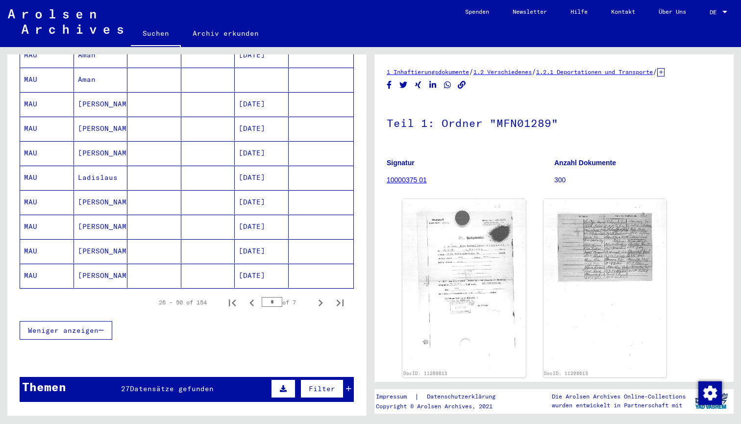
scroll to position [542, 0]
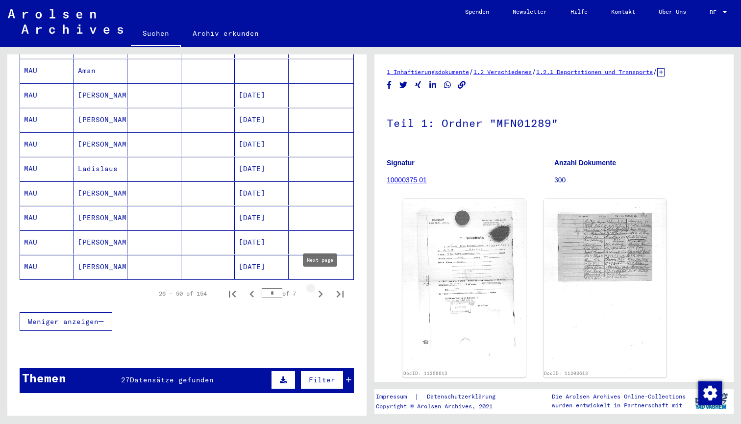
click at [318, 287] on icon "Next page" at bounding box center [321, 294] width 14 height 14
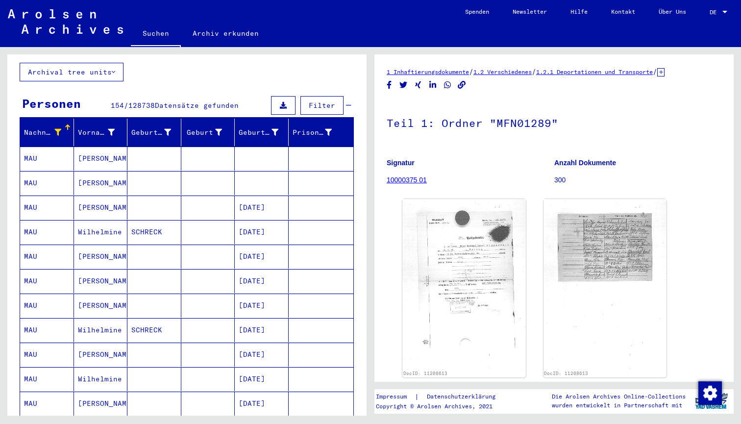
scroll to position [51, 0]
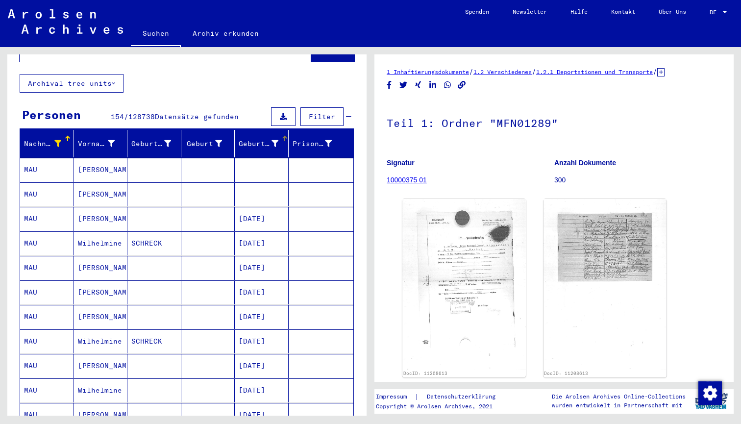
click at [282, 136] on div at bounding box center [285, 139] width 6 height 6
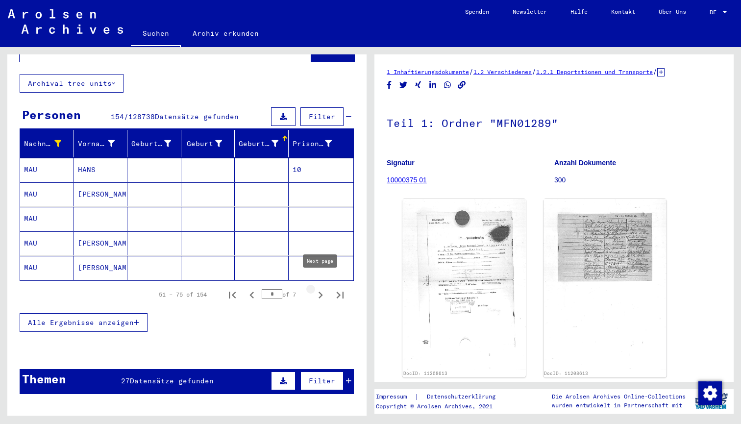
click at [320, 288] on icon "Next page" at bounding box center [321, 295] width 14 height 14
type input "*"
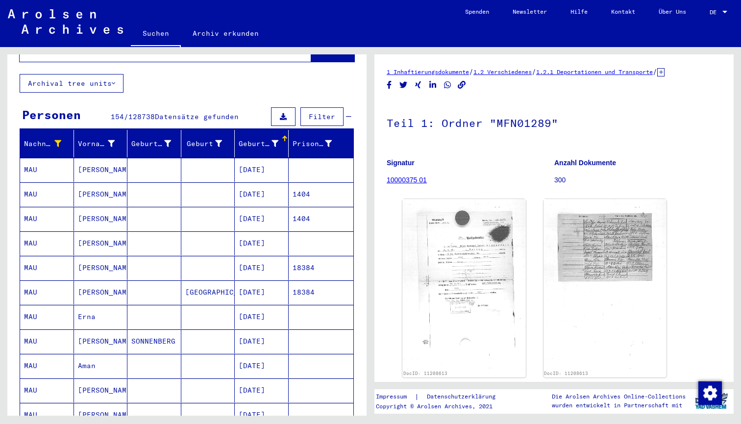
click at [265, 168] on mat-cell "[DATE]" at bounding box center [262, 170] width 54 height 24
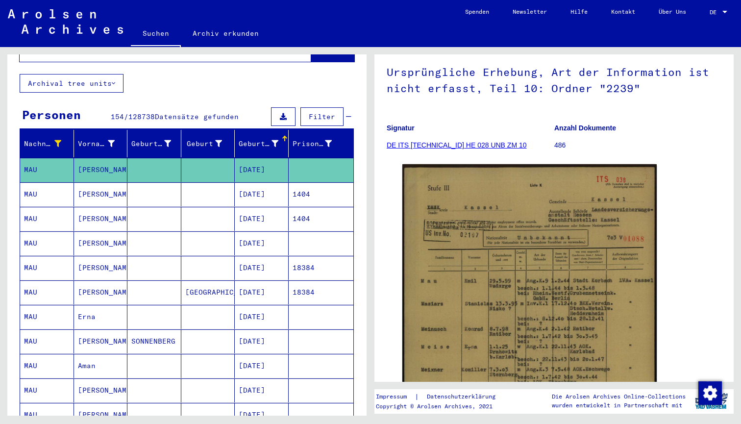
scroll to position [136, 0]
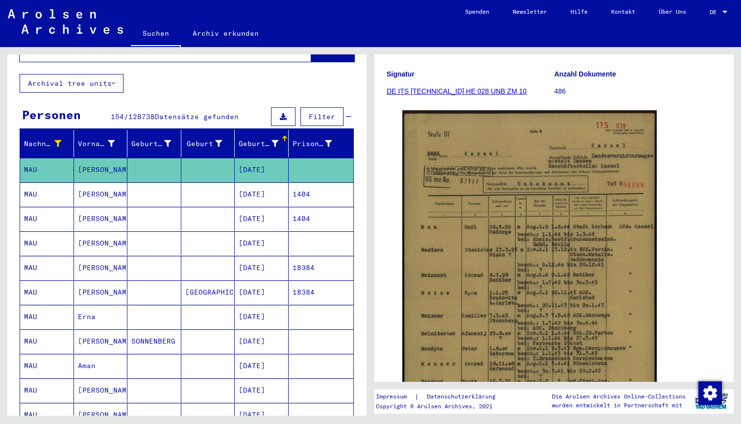
click at [156, 185] on mat-cell at bounding box center [154, 194] width 54 height 24
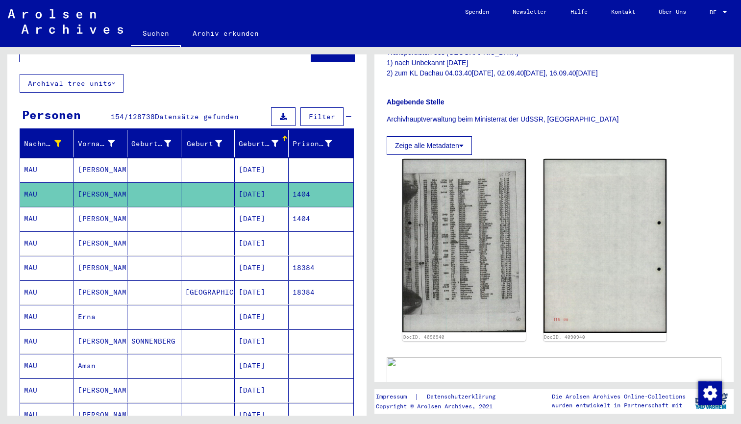
scroll to position [216, 0]
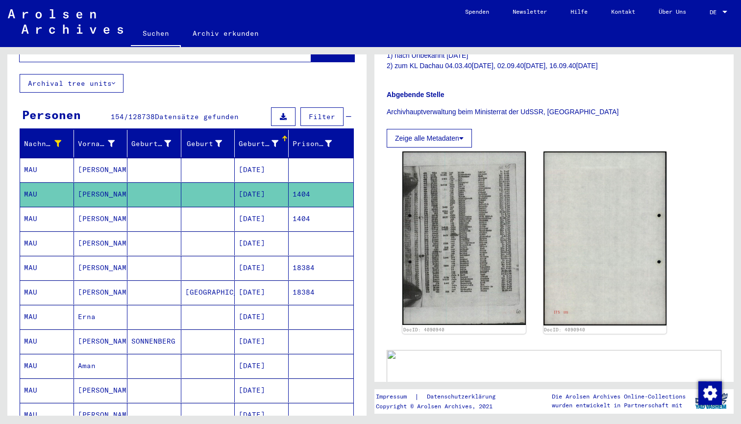
click at [150, 233] on mat-cell at bounding box center [154, 243] width 54 height 24
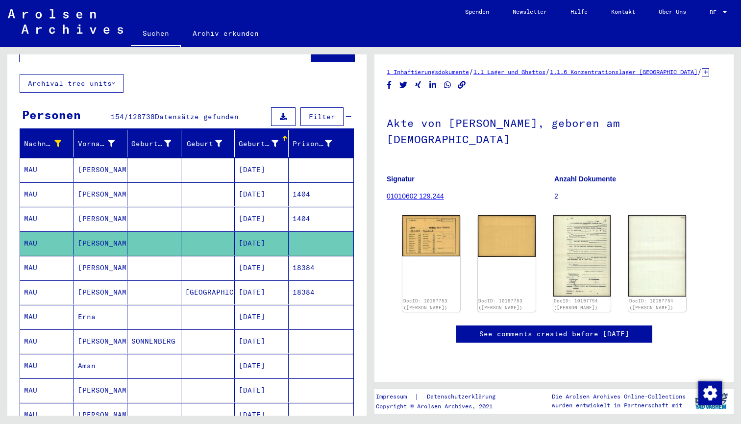
click at [205, 332] on mat-cell at bounding box center [208, 341] width 54 height 24
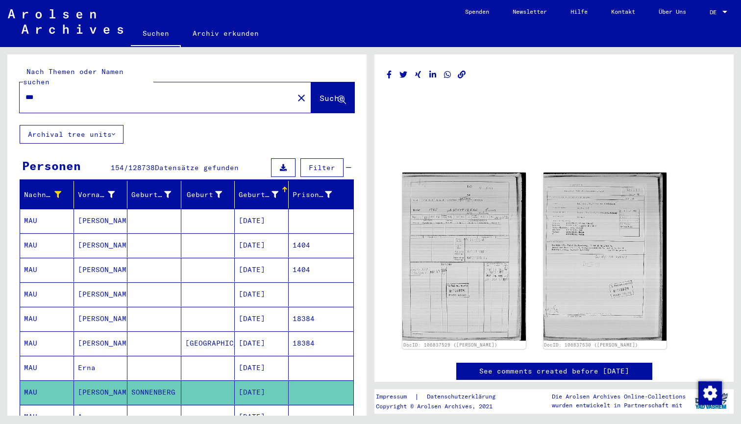
drag, startPoint x: 39, startPoint y: 90, endPoint x: 0, endPoint y: 90, distance: 38.7
click at [0, 90] on div "Nach Themen oder Namen suchen *** close Suche Archival tree units Personen 154 …" at bounding box center [185, 231] width 371 height 369
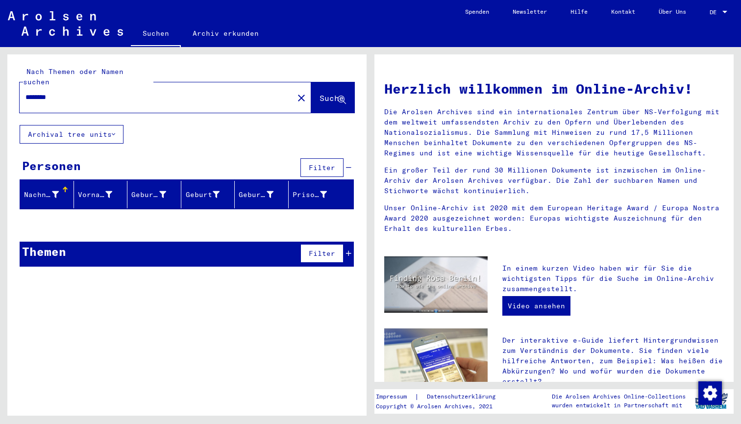
drag, startPoint x: 61, startPoint y: 87, endPoint x: 0, endPoint y: 86, distance: 61.3
click at [0, 86] on div "Nach Themen oder Namen suchen ******** close Suche Archival tree units Personen…" at bounding box center [185, 231] width 371 height 369
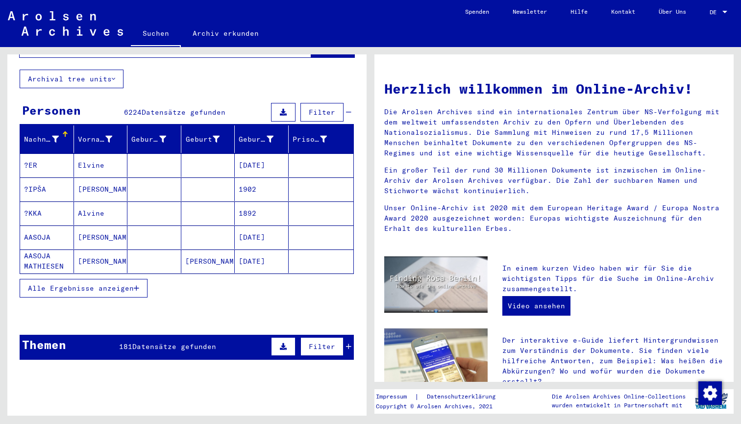
scroll to position [54, 0]
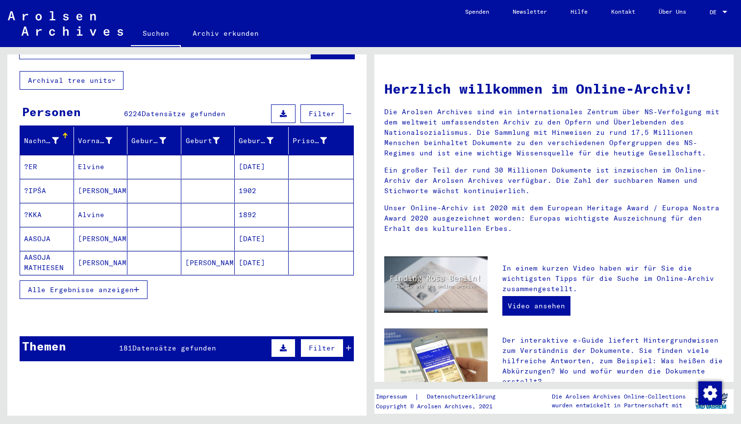
click at [106, 285] on span "Alle Ergebnisse anzeigen" at bounding box center [81, 289] width 106 height 9
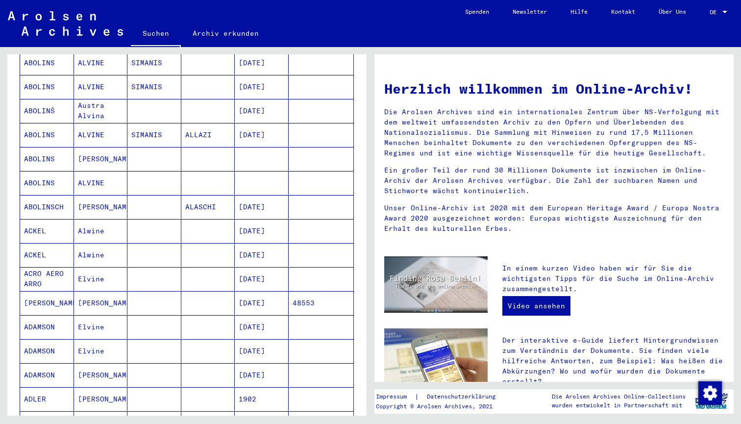
scroll to position [301, 0]
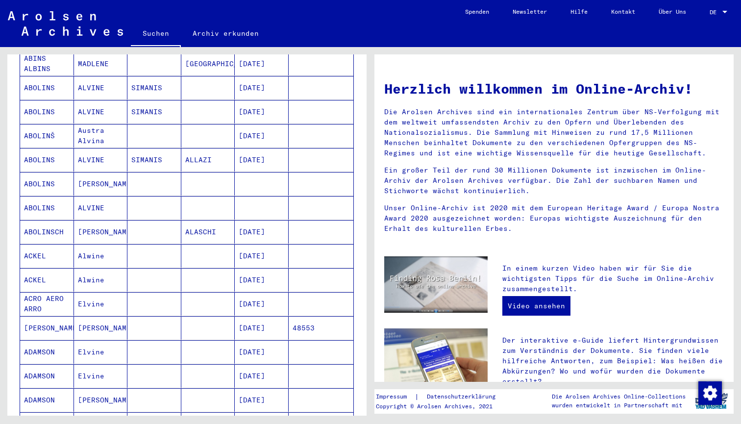
click at [113, 173] on mat-cell "[PERSON_NAME]" at bounding box center [101, 184] width 54 height 24
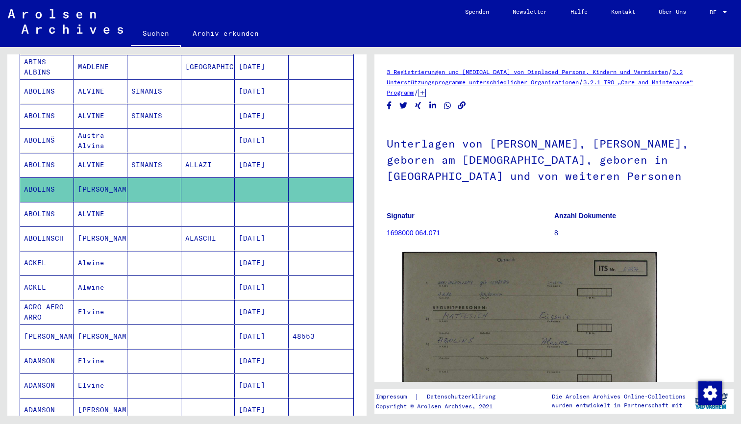
click at [112, 259] on mat-cell "Alwine" at bounding box center [101, 263] width 54 height 24
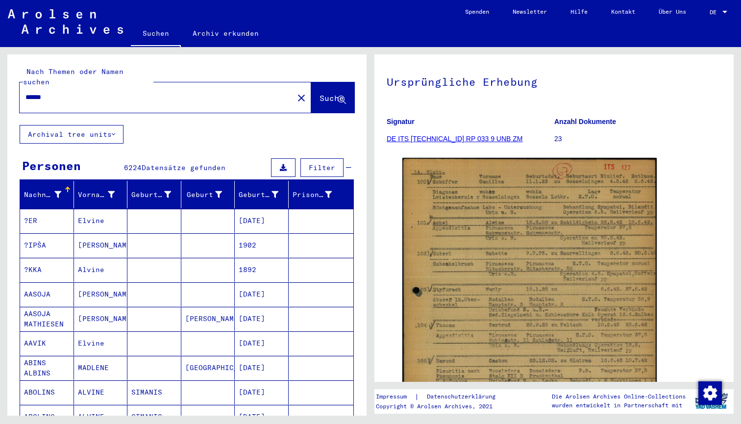
click at [27, 92] on input "******" at bounding box center [156, 97] width 262 height 10
type input "**********"
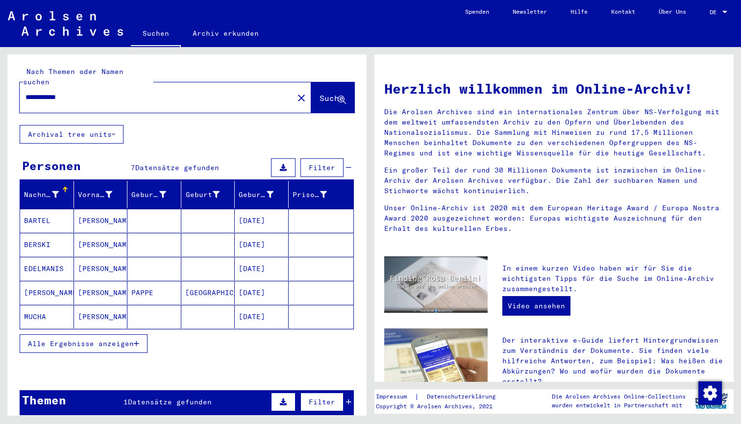
click at [112, 212] on mat-cell "[PERSON_NAME]" at bounding box center [101, 221] width 54 height 24
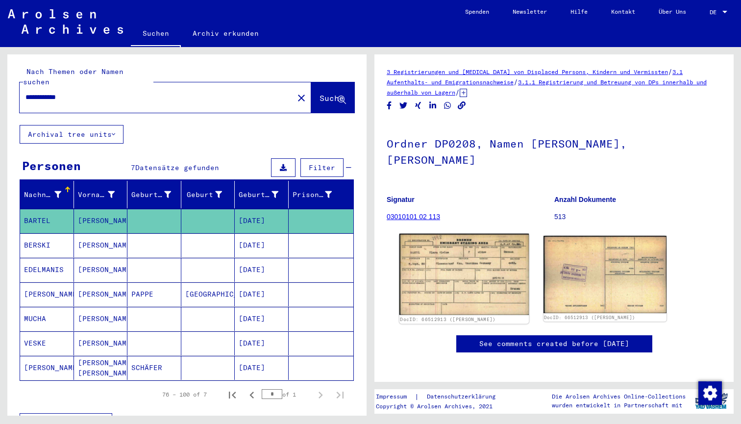
click at [461, 269] on img at bounding box center [464, 274] width 129 height 81
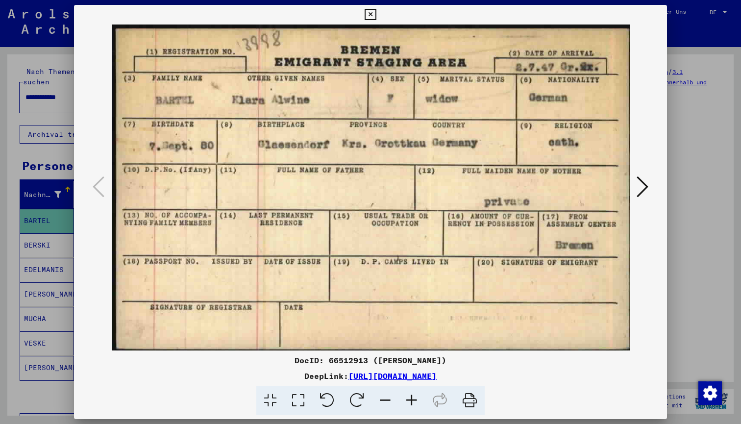
click at [642, 187] on icon at bounding box center [643, 187] width 12 height 24
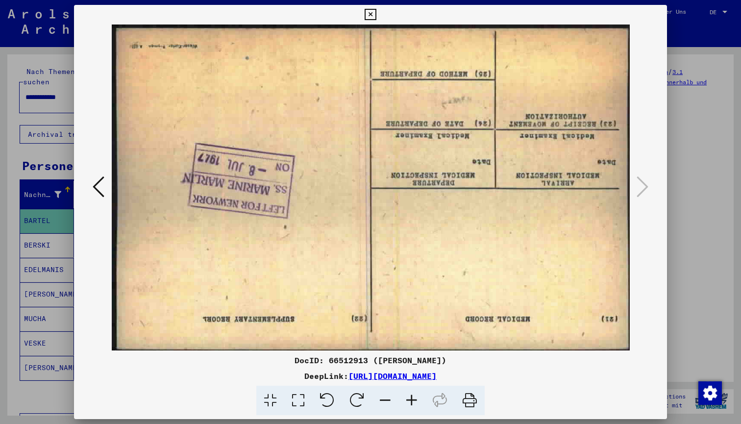
click at [681, 172] on div at bounding box center [370, 212] width 741 height 424
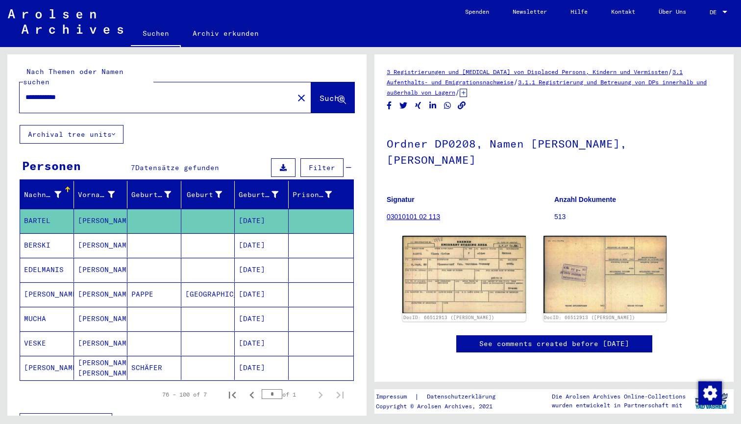
click at [152, 312] on mat-cell at bounding box center [154, 319] width 54 height 24
